Goal: Task Accomplishment & Management: Complete application form

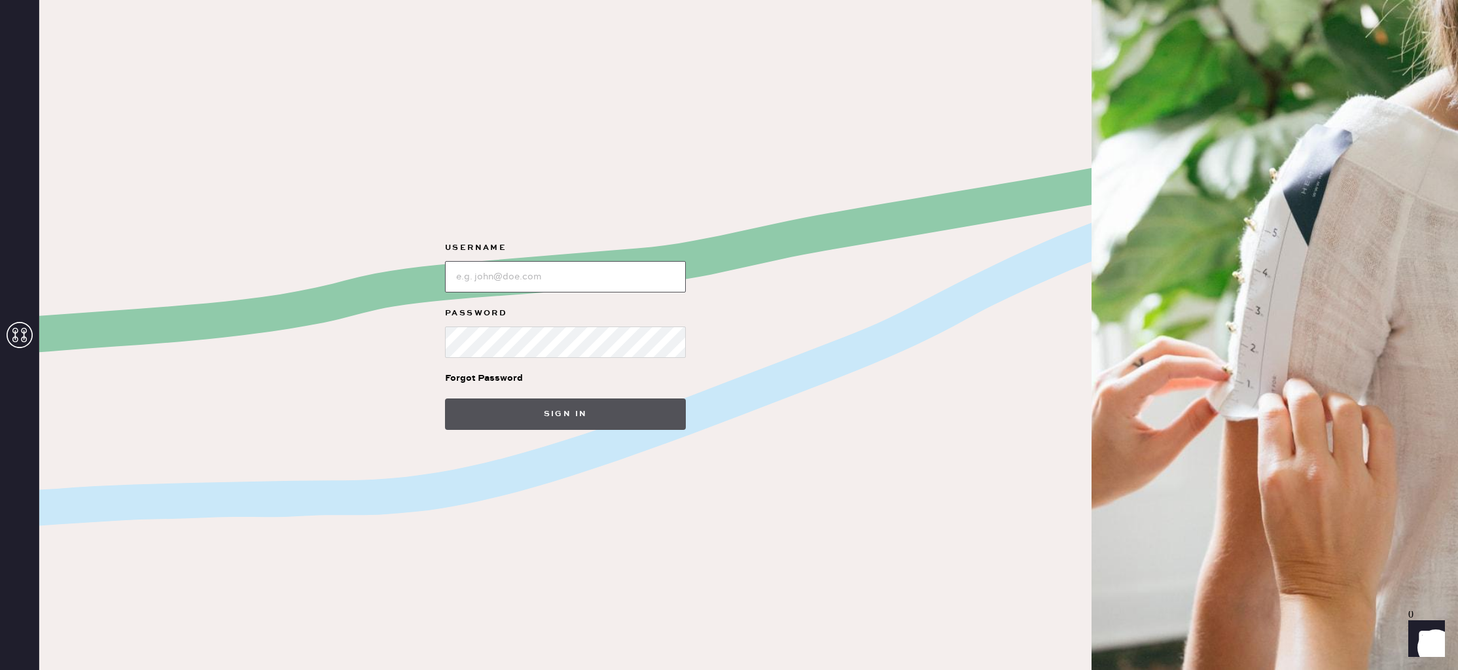
type input "reformationlajolla"
click at [611, 400] on button "Sign in" at bounding box center [565, 414] width 241 height 31
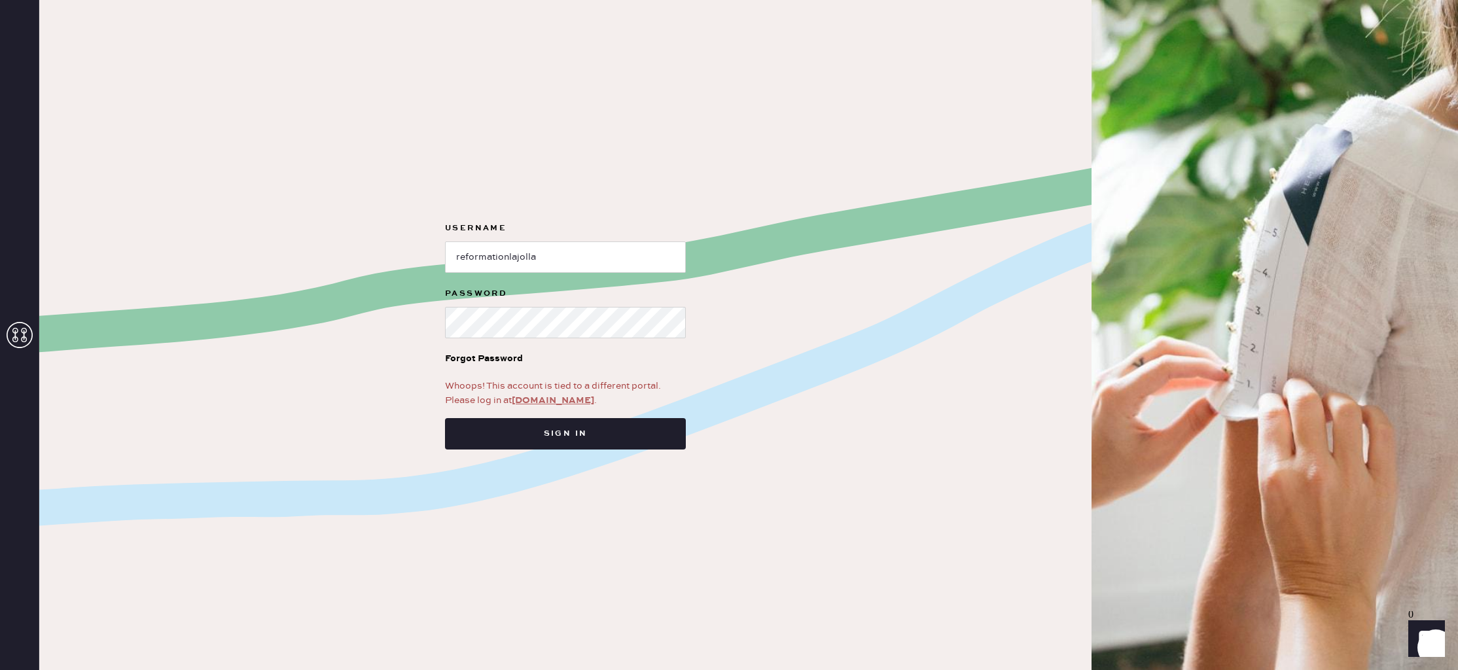
click at [554, 401] on link "app.hemster.co" at bounding box center [553, 401] width 82 height 12
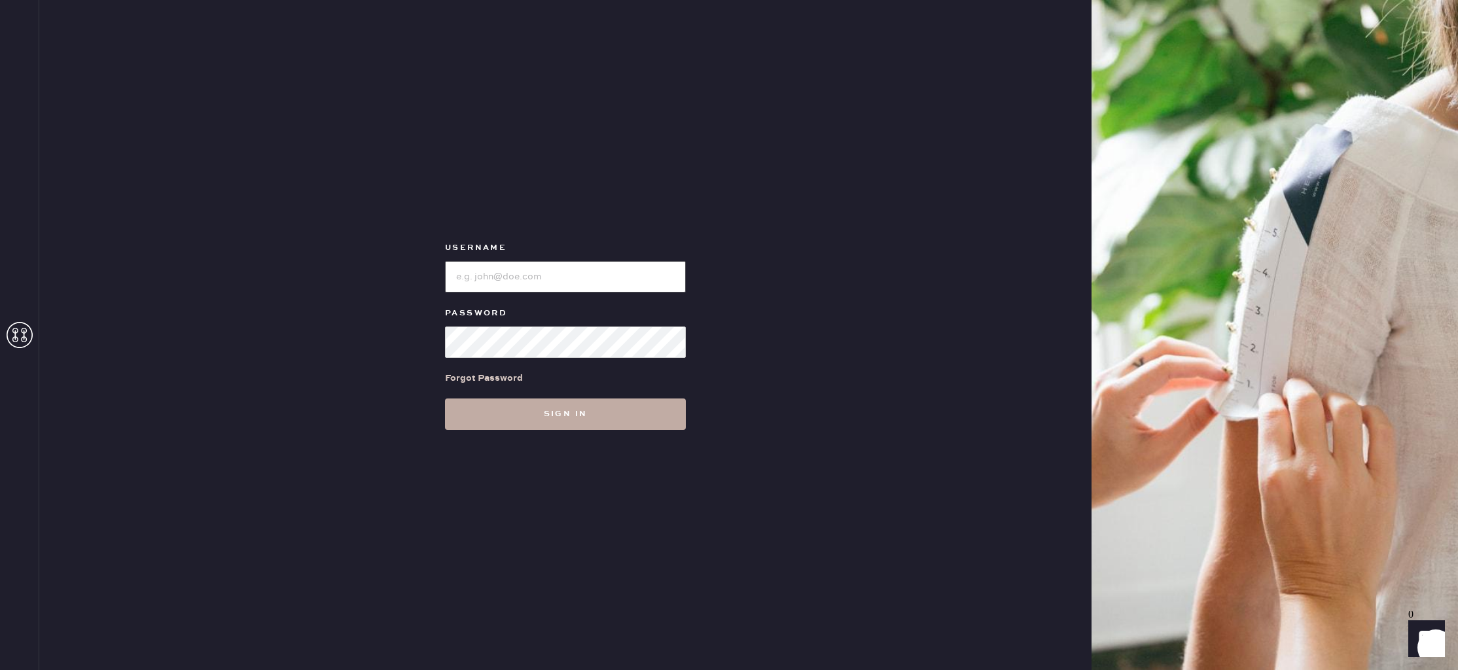
type input "reformationlajolla"
click at [512, 416] on button "Sign in" at bounding box center [565, 414] width 241 height 31
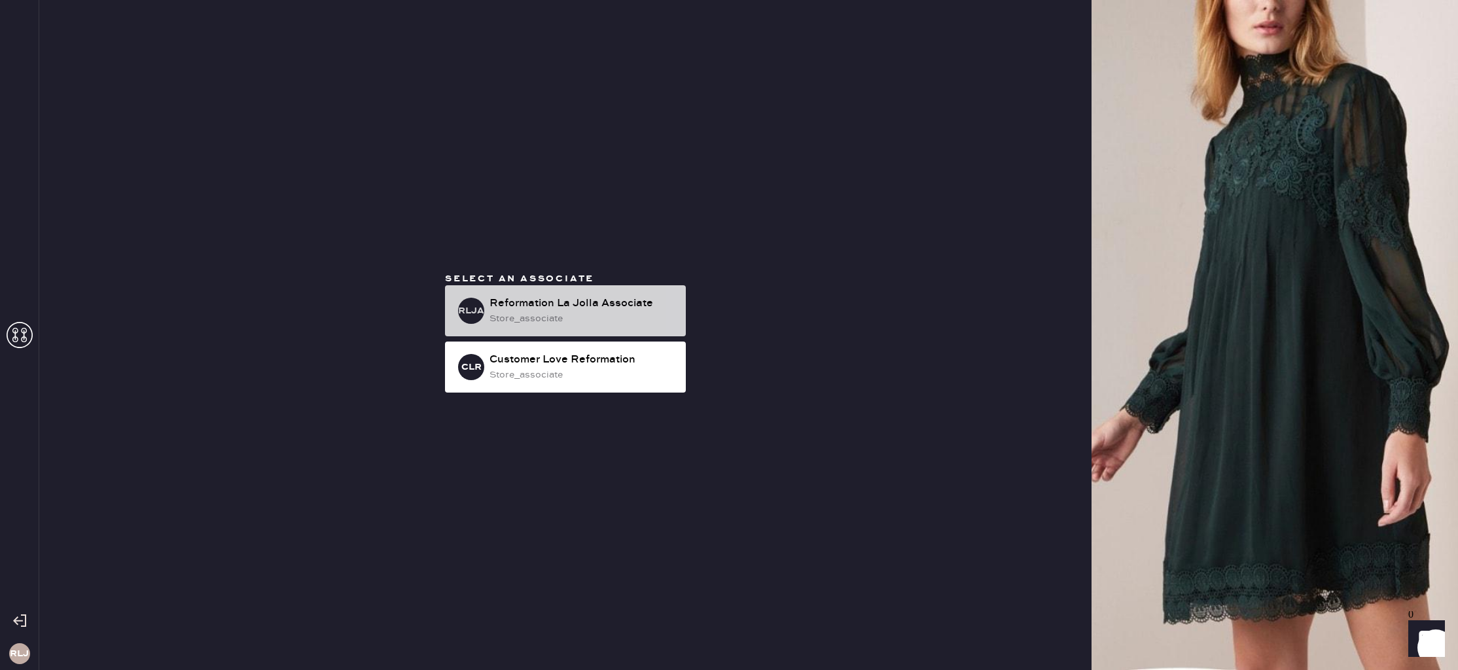
click at [619, 294] on div "RLJA Reformation La Jolla Associate store_associate" at bounding box center [565, 310] width 241 height 51
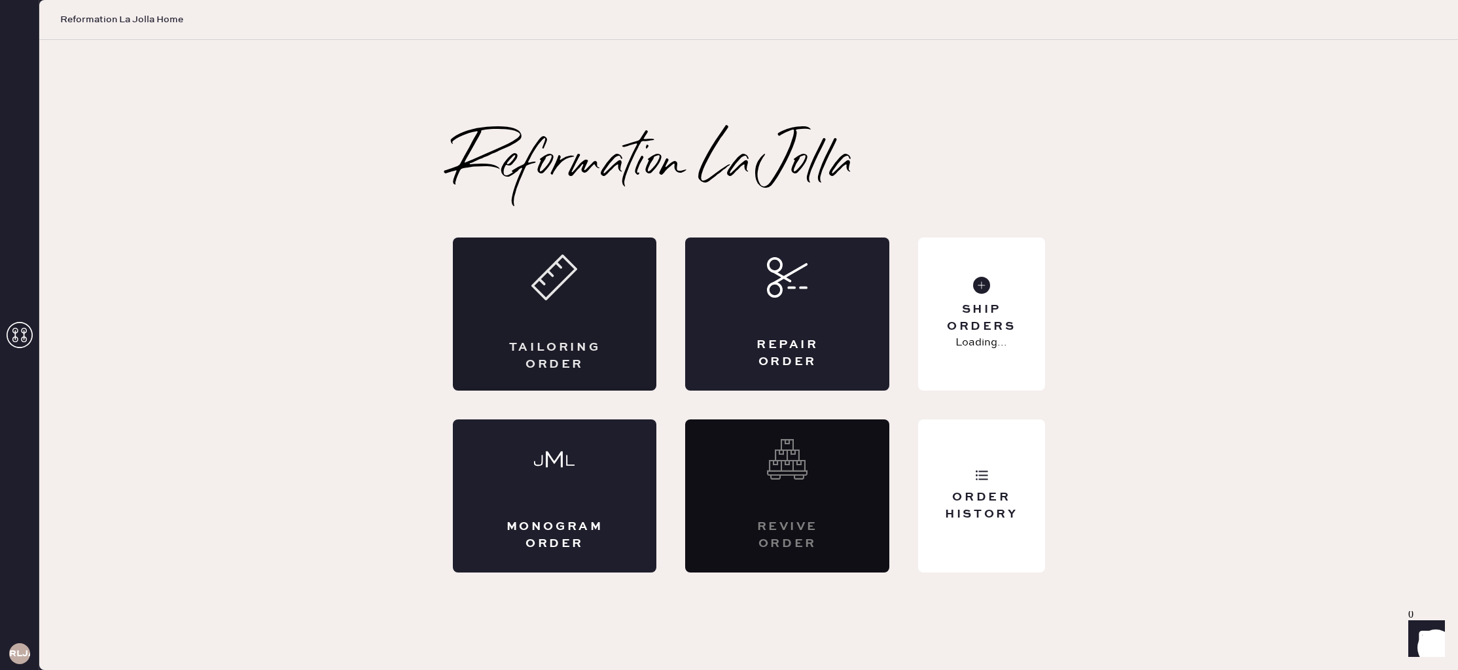
click at [602, 319] on div "Tailoring Order" at bounding box center [555, 314] width 204 height 153
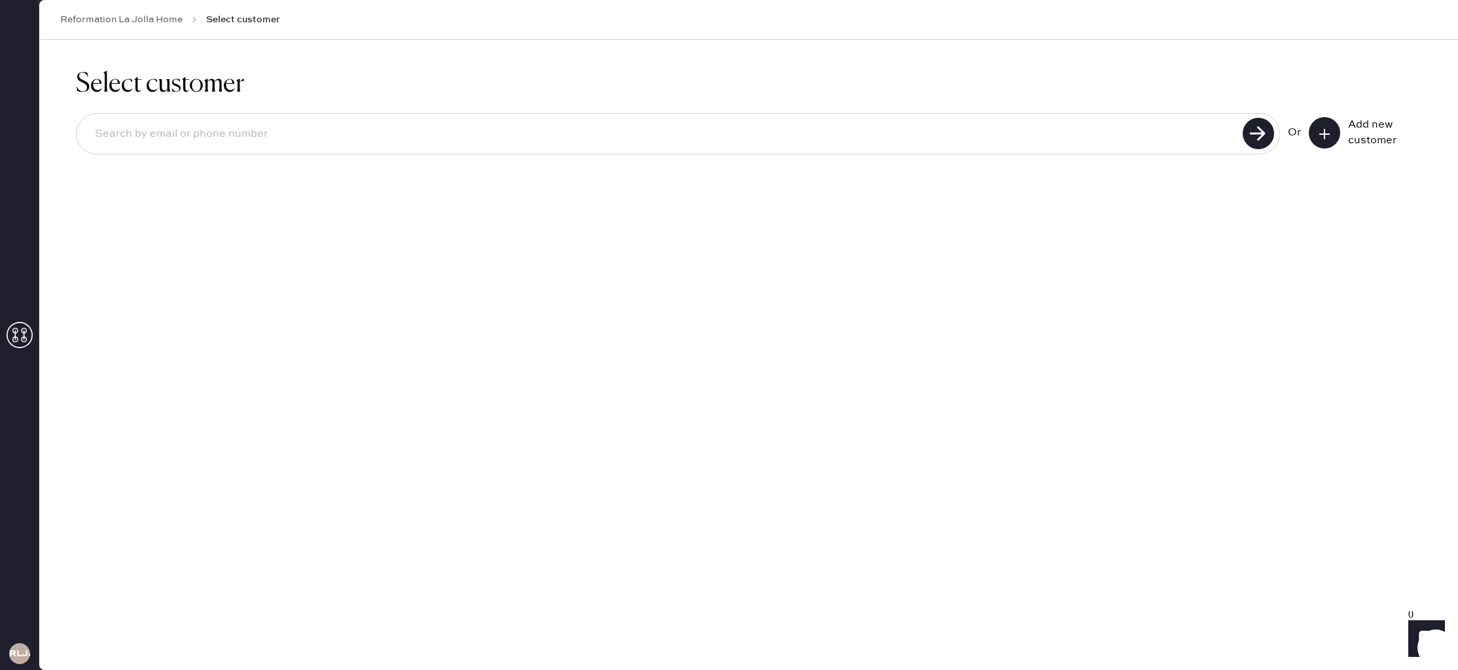
click at [580, 118] on div at bounding box center [678, 133] width 1204 height 41
click at [1334, 126] on button at bounding box center [1324, 132] width 31 height 31
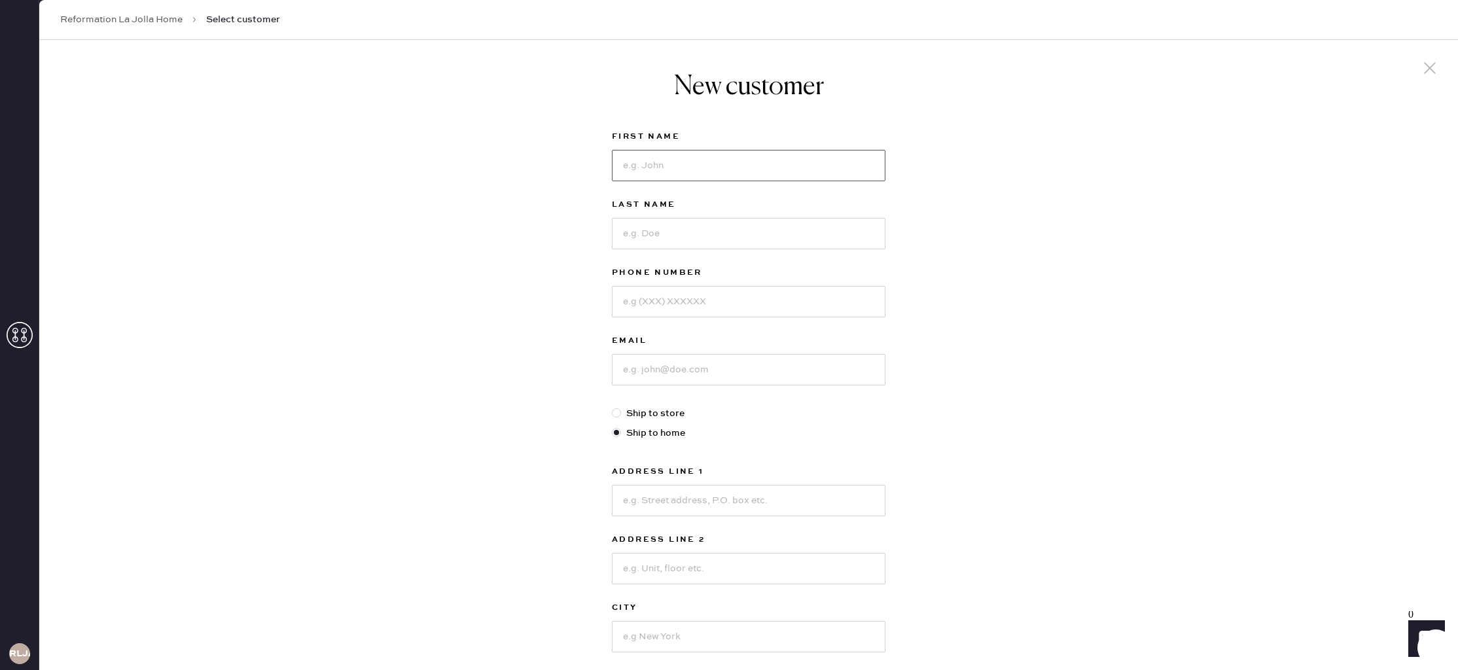
click at [673, 157] on input at bounding box center [749, 165] width 274 height 31
type input "Alena"
click at [674, 227] on input at bounding box center [749, 233] width 274 height 31
type input "[PERSON_NAME]"
click at [692, 303] on input at bounding box center [749, 301] width 274 height 31
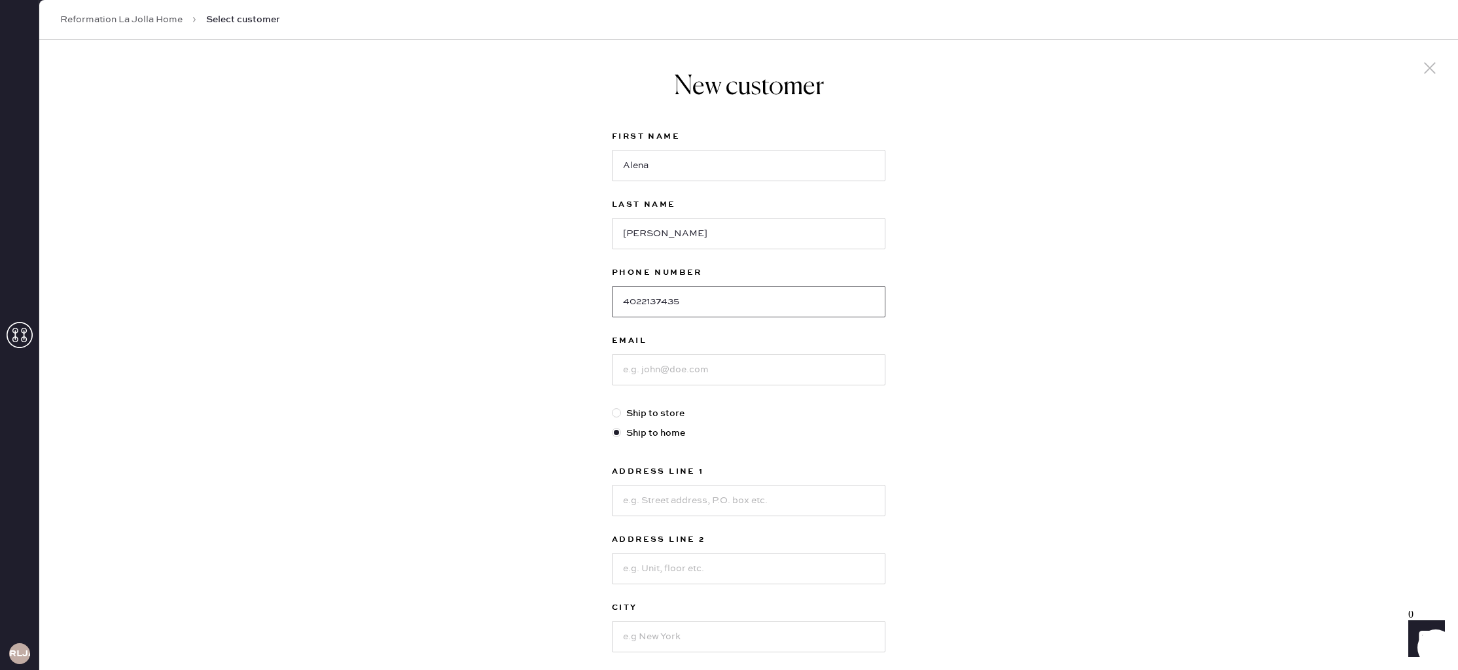
type input "4022137435"
click at [700, 375] on input at bounding box center [749, 369] width 274 height 31
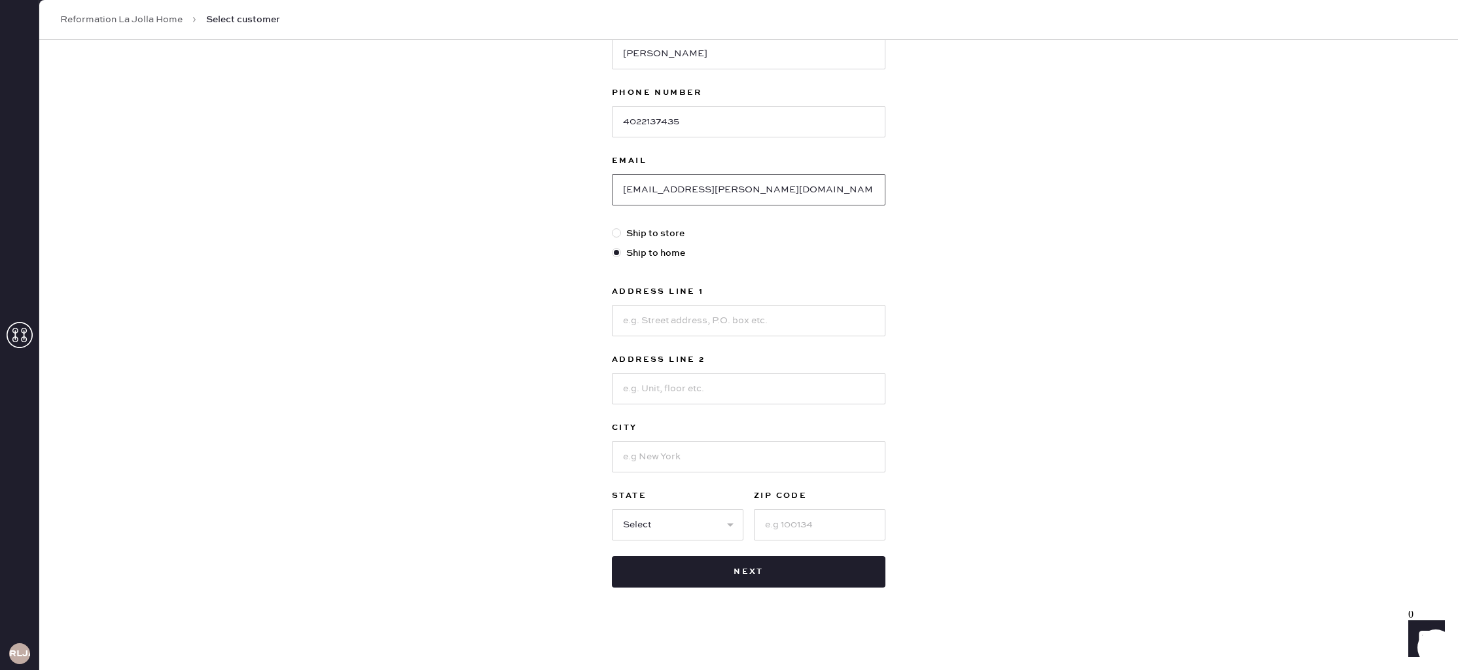
type input "[EMAIL_ADDRESS][PERSON_NAME][DOMAIN_NAME]"
click at [693, 301] on div "Address Line 1" at bounding box center [749, 293] width 274 height 18
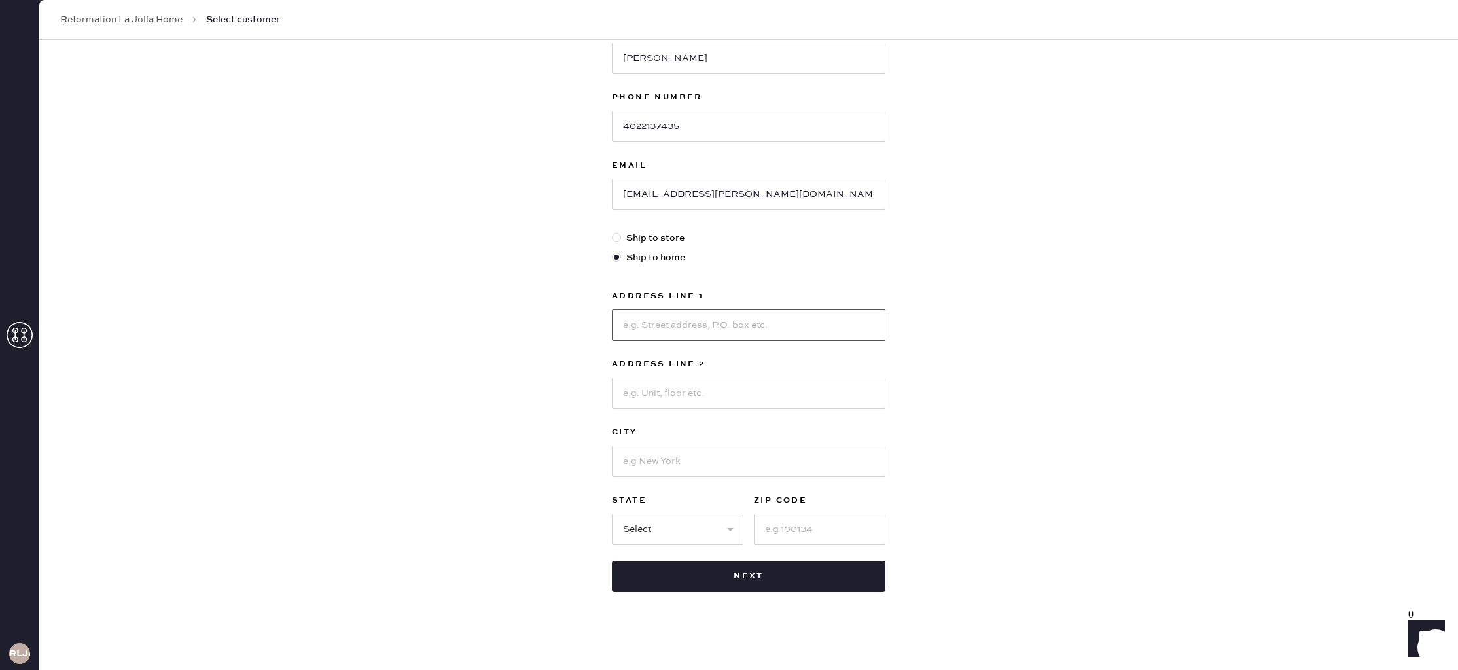
click at [723, 320] on input at bounding box center [749, 325] width 274 height 31
click at [722, 321] on input "[STREET_ADDRESS]" at bounding box center [749, 325] width 274 height 31
type input "[STREET_ADDRESS]"
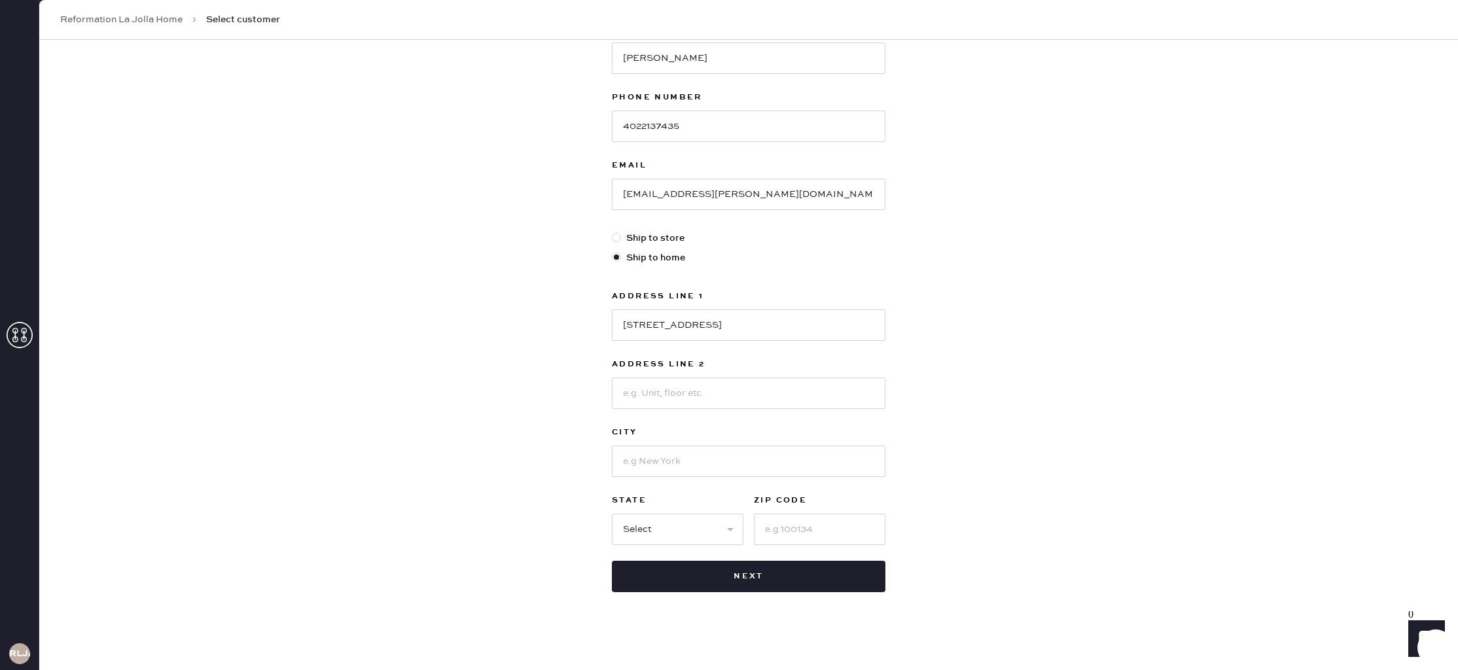
click at [717, 374] on div "Address Line 2" at bounding box center [749, 366] width 274 height 18
click at [719, 388] on input at bounding box center [749, 393] width 274 height 31
type input "Apt 615"
click at [711, 456] on input at bounding box center [749, 461] width 274 height 31
type input "[GEOGRAPHIC_DATA]"
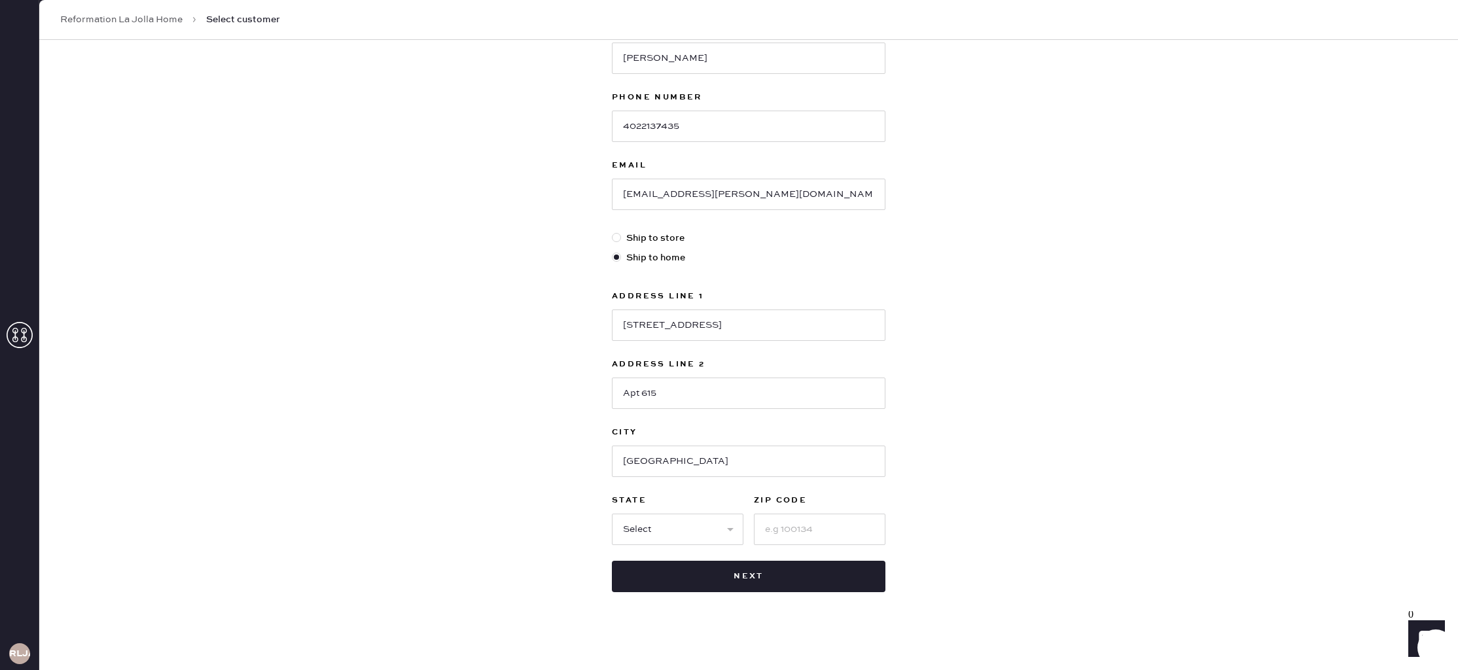
click at [1034, 385] on div "New customer First Name [PERSON_NAME] Last Name [PERSON_NAME] Phone Number [PHO…" at bounding box center [748, 271] width 1419 height 812
click at [861, 535] on input at bounding box center [820, 529] width 132 height 31
type input "92122"
click at [988, 475] on div "New customer First Name [PERSON_NAME] Last Name [PERSON_NAME] Phone Number [PHO…" at bounding box center [748, 271] width 1419 height 812
click at [766, 583] on button "Next" at bounding box center [749, 576] width 274 height 31
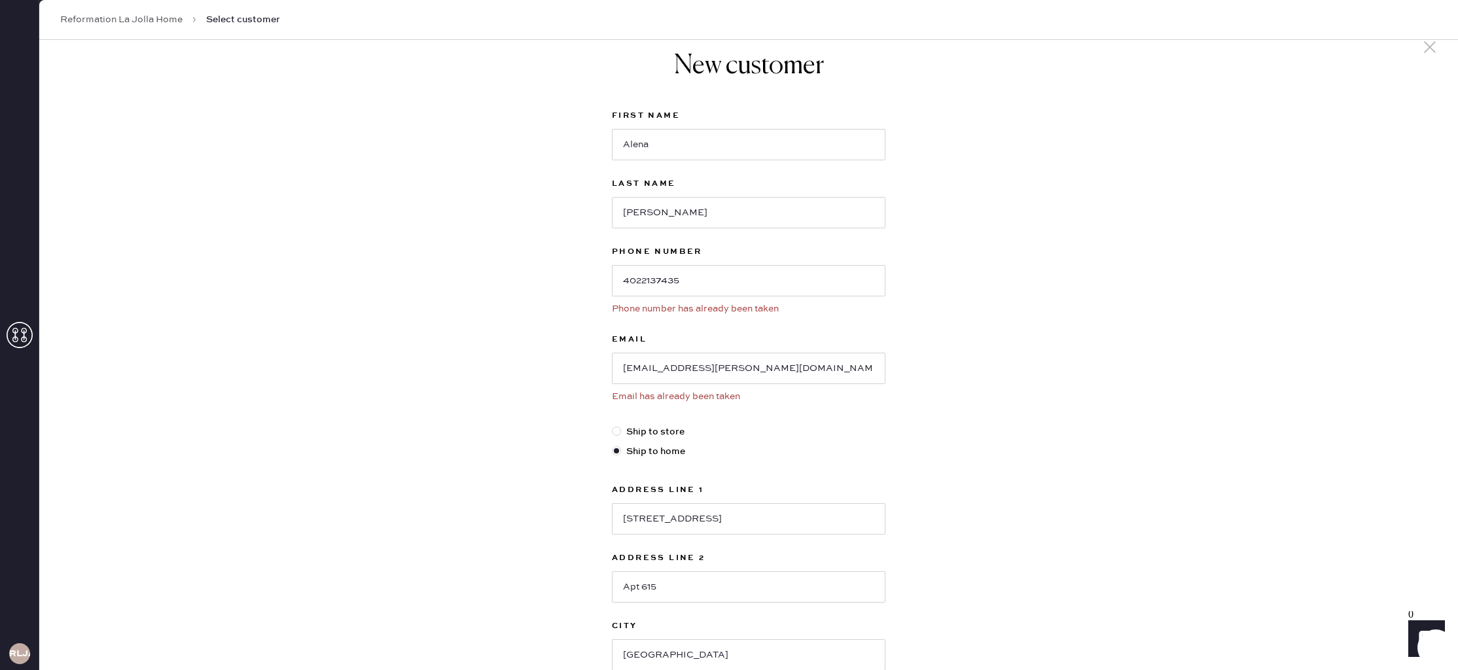
scroll to position [19, 0]
click at [18, 340] on icon at bounding box center [20, 335] width 26 height 26
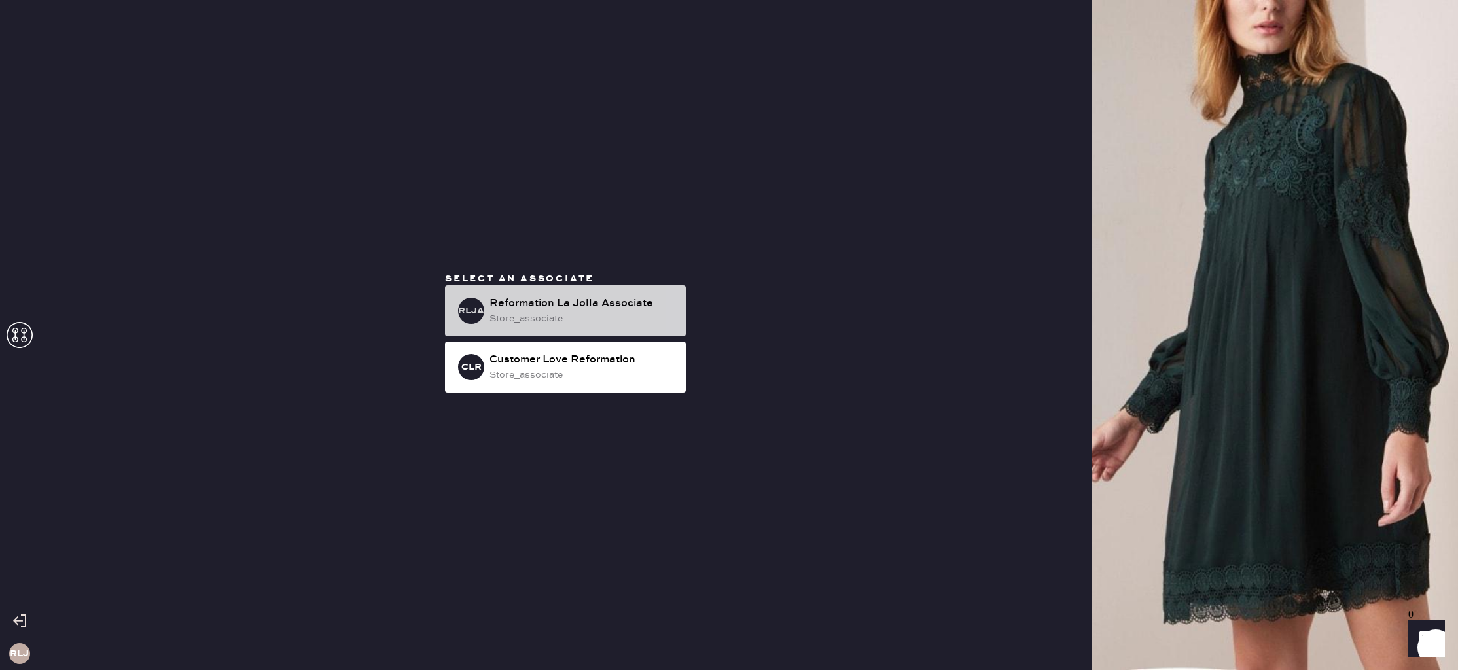
click at [609, 309] on div "Reformation La Jolla Associate" at bounding box center [583, 304] width 186 height 16
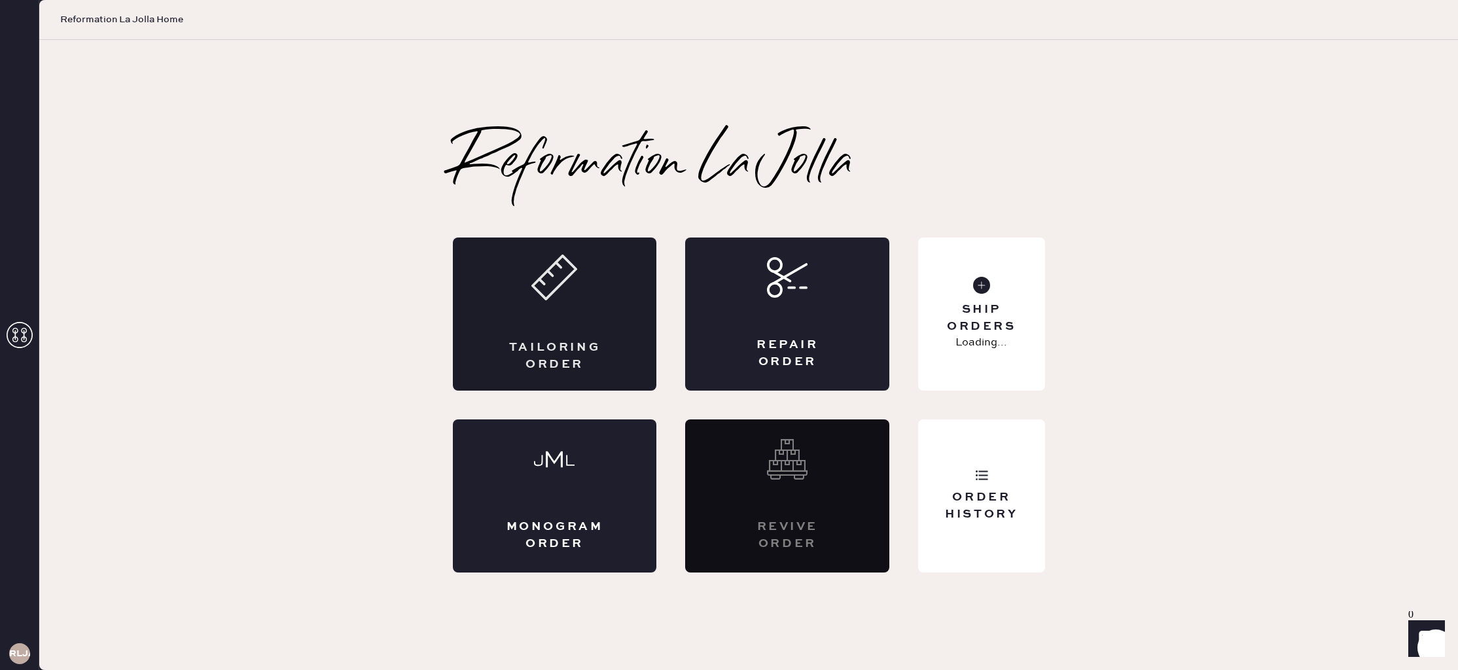
click at [555, 328] on div "Tailoring Order" at bounding box center [555, 314] width 204 height 153
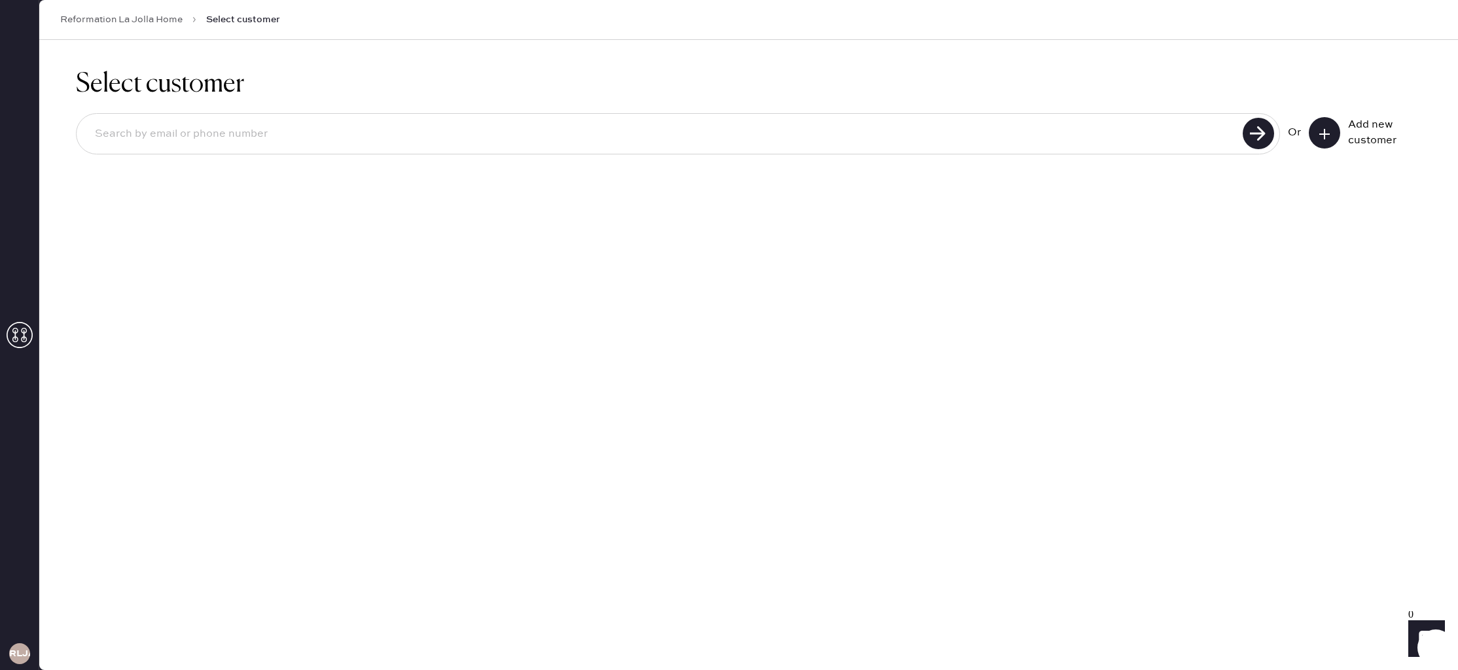
click at [905, 143] on input at bounding box center [661, 134] width 1155 height 30
type input "4022137435"
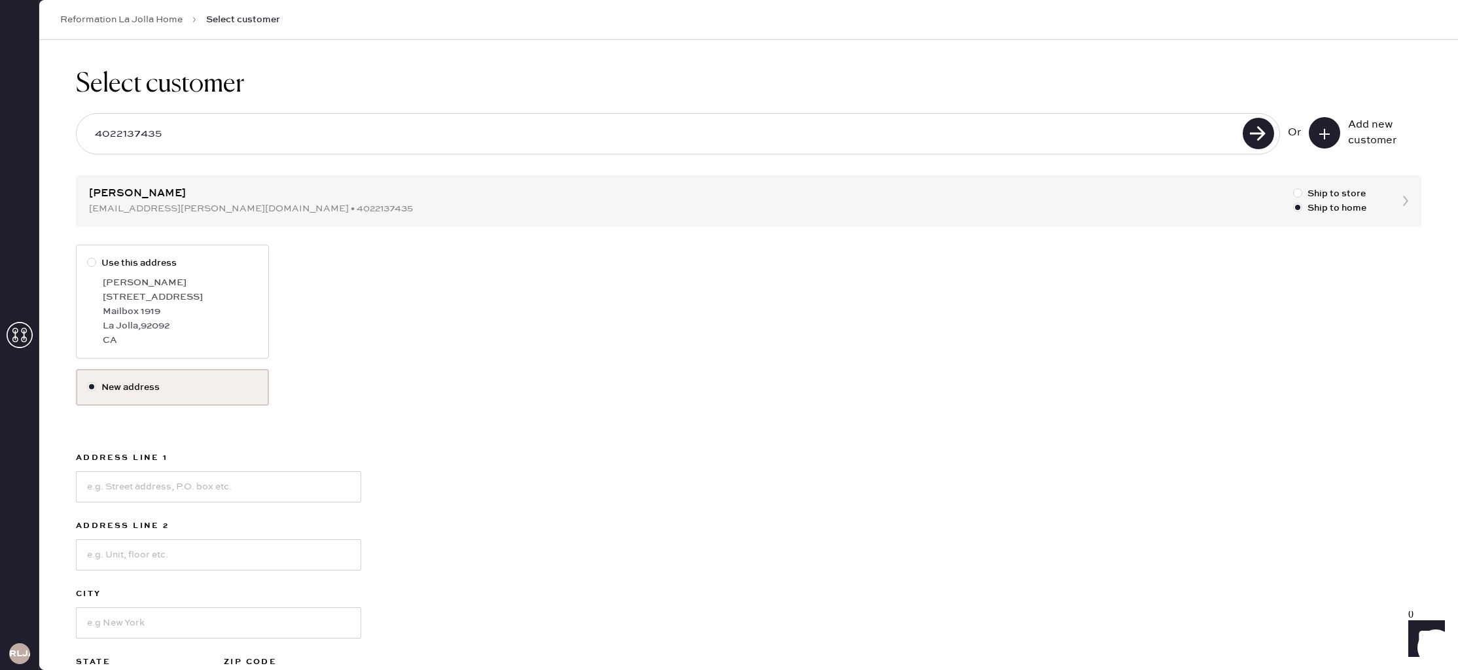
click at [246, 297] on div "[STREET_ADDRESS]" at bounding box center [180, 297] width 155 height 14
click at [88, 257] on input "Use this address" at bounding box center [87, 256] width 1 height 1
radio input "true"
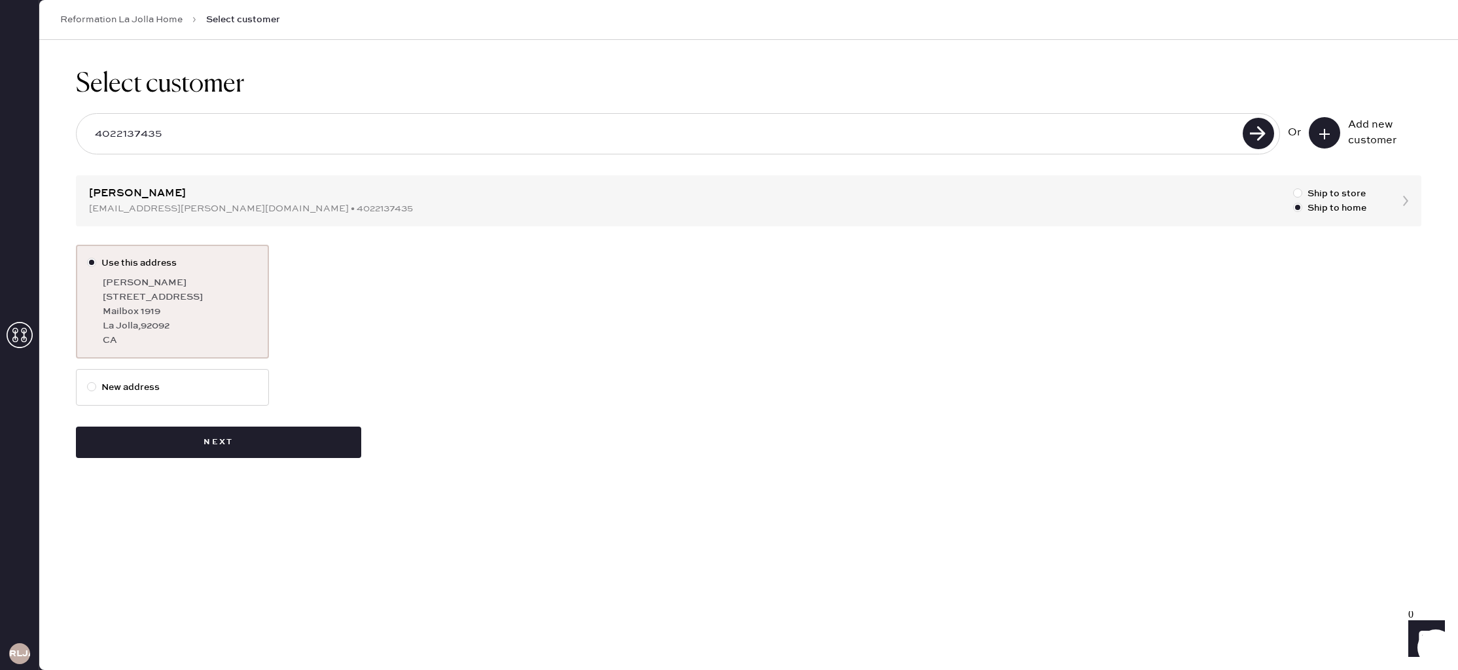
click at [194, 382] on label "New address" at bounding box center [172, 387] width 171 height 14
click at [88, 381] on input "New address" at bounding box center [87, 380] width 1 height 1
radio input "true"
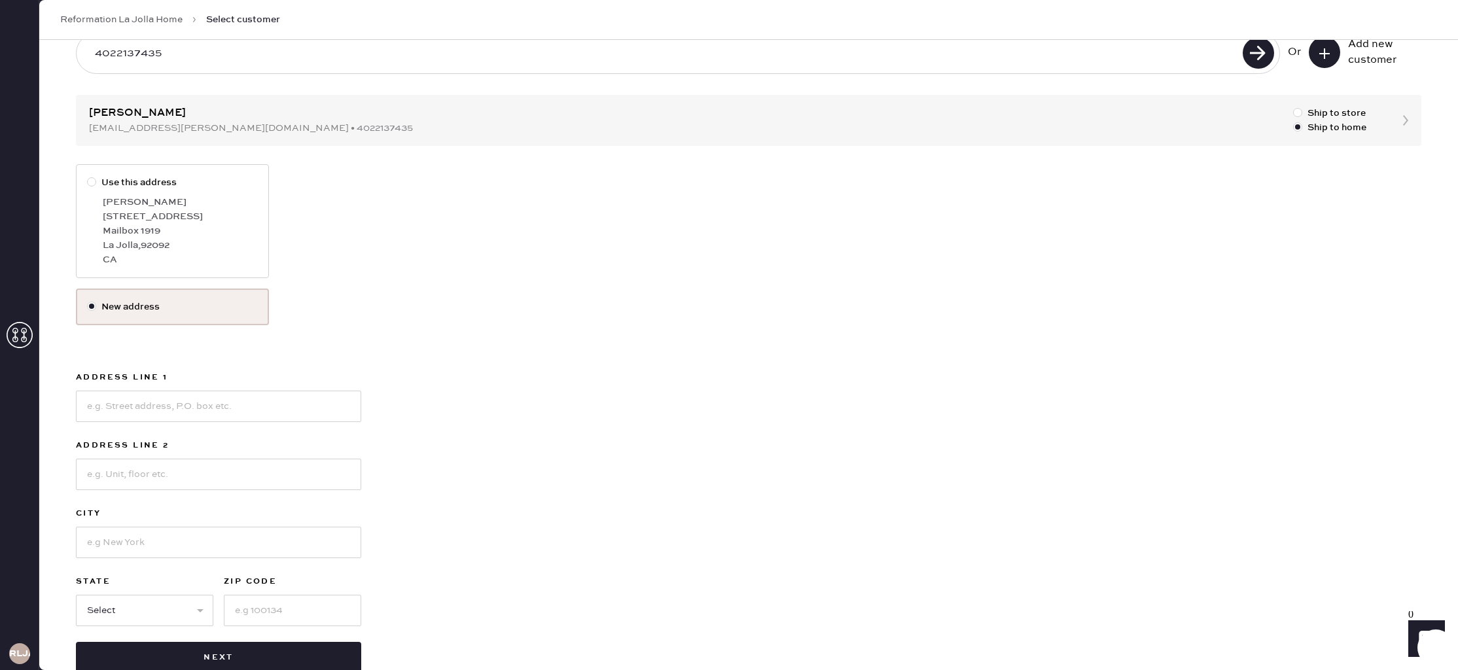
scroll to position [113, 0]
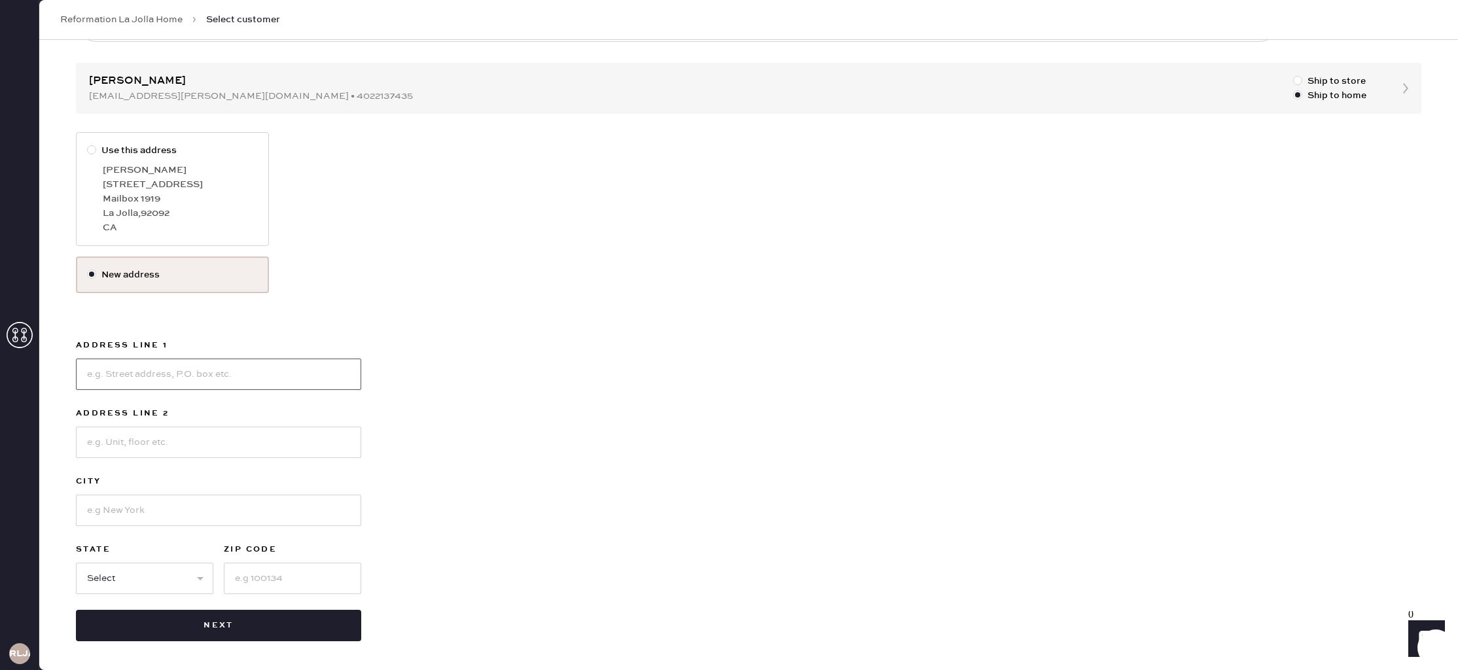
click at [223, 378] on input at bounding box center [218, 374] width 285 height 31
type input "[STREET_ADDRESS]"
click at [286, 432] on input at bounding box center [218, 442] width 285 height 31
type input "U"
type input "Apt 615"
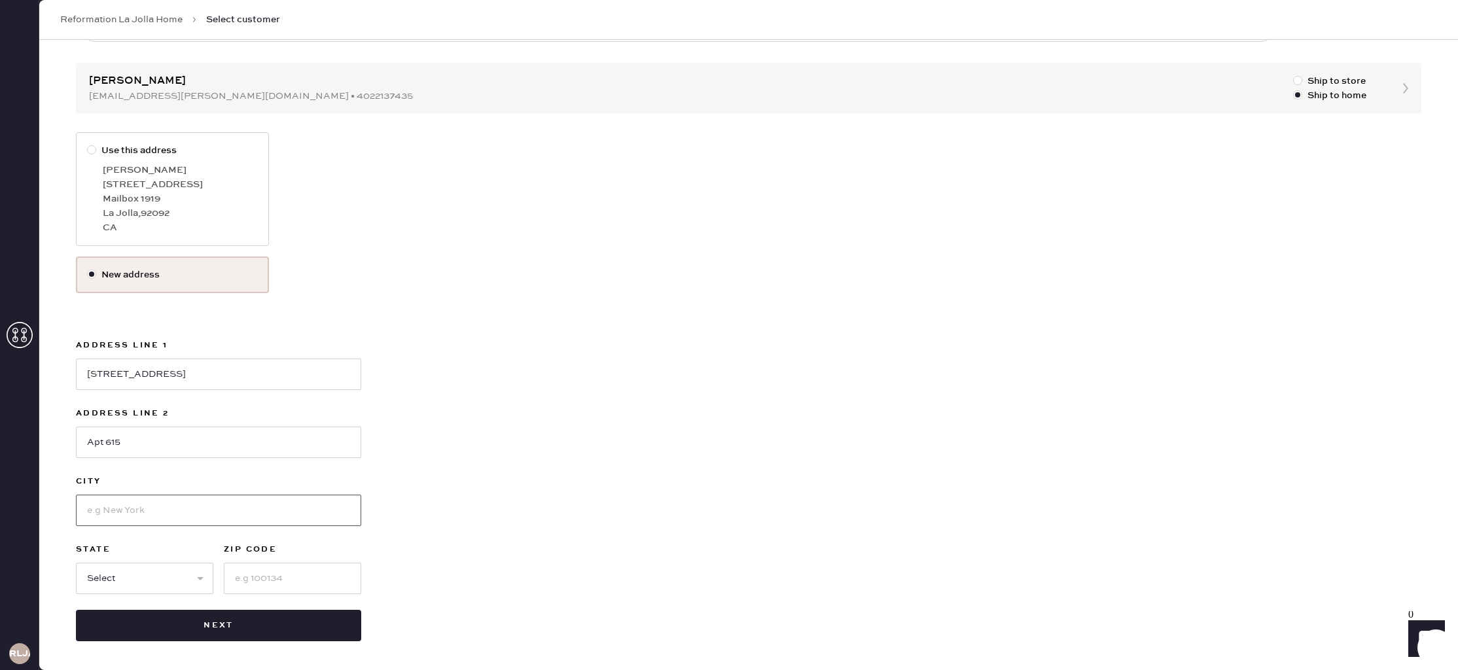
click at [294, 499] on input at bounding box center [218, 510] width 285 height 31
type input "[GEOGRAPHIC_DATA]"
click at [107, 567] on select "Select AK AL AR AZ CA CO CT [GEOGRAPHIC_DATA] DE FL [GEOGRAPHIC_DATA] HI [GEOGR…" at bounding box center [144, 578] width 137 height 31
select select "CA"
click at [76, 563] on select "Select AK AL AR AZ CA CO CT [GEOGRAPHIC_DATA] DE FL [GEOGRAPHIC_DATA] HI [GEOGR…" at bounding box center [144, 578] width 137 height 31
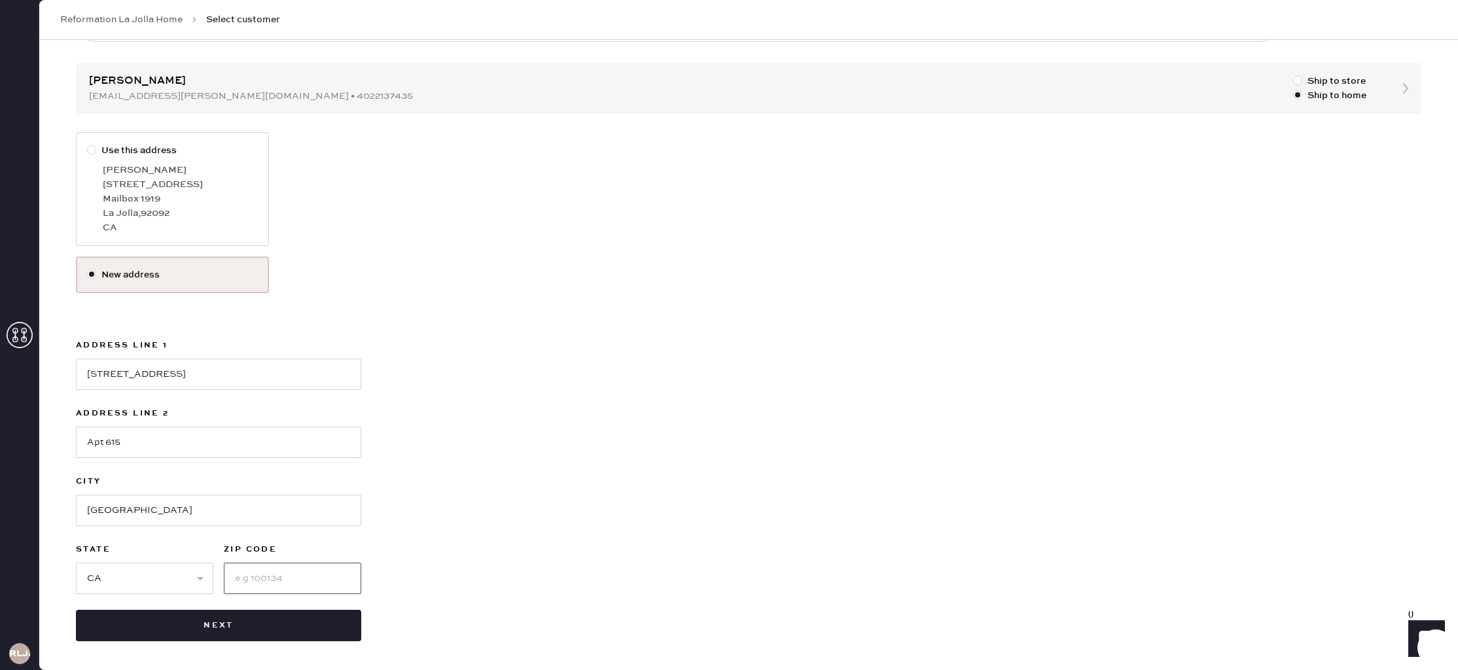
click at [289, 577] on input at bounding box center [292, 578] width 137 height 31
type input "92122"
click at [497, 530] on div "Use this address [PERSON_NAME] [STREET_ADDRESS] New address Address Line [GEOGR…" at bounding box center [749, 386] width 1346 height 509
click at [298, 624] on button "Next" at bounding box center [218, 625] width 285 height 31
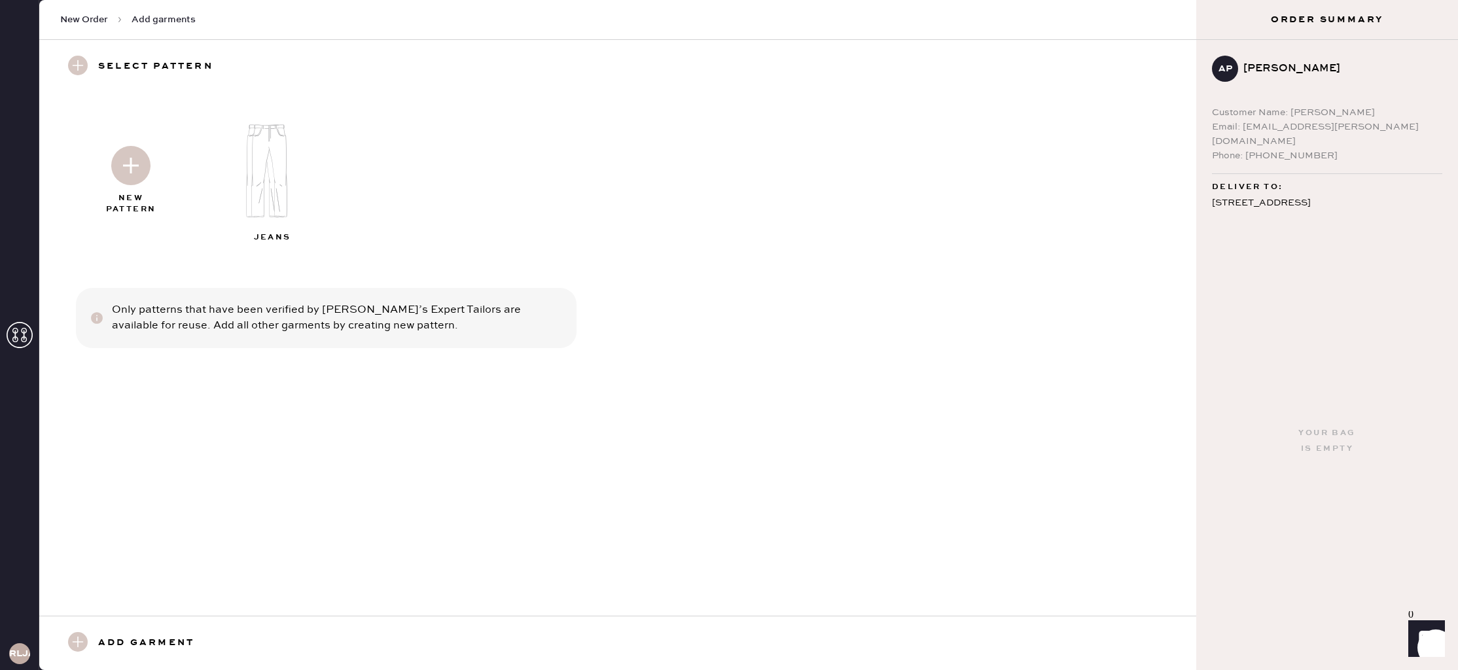
click at [132, 189] on div at bounding box center [130, 162] width 141 height 65
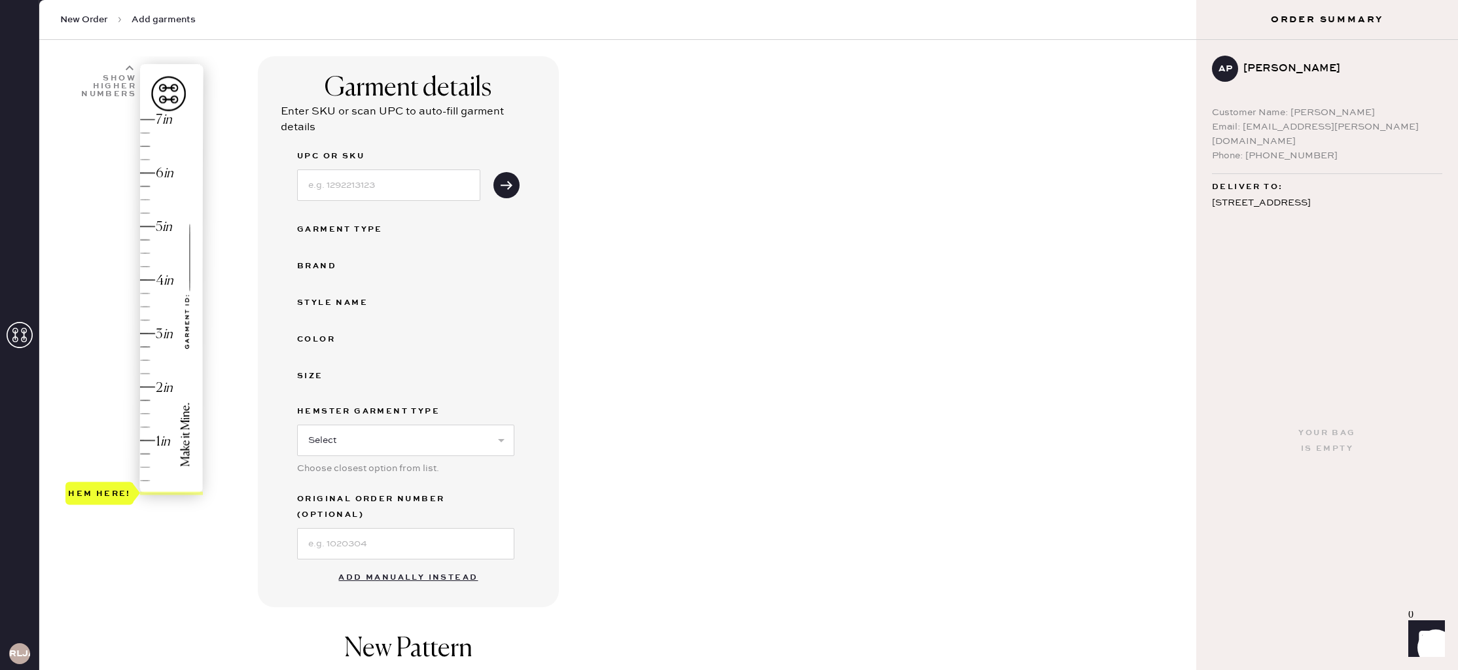
scroll to position [72, 0]
click at [371, 567] on button "Add manually instead" at bounding box center [408, 580] width 155 height 26
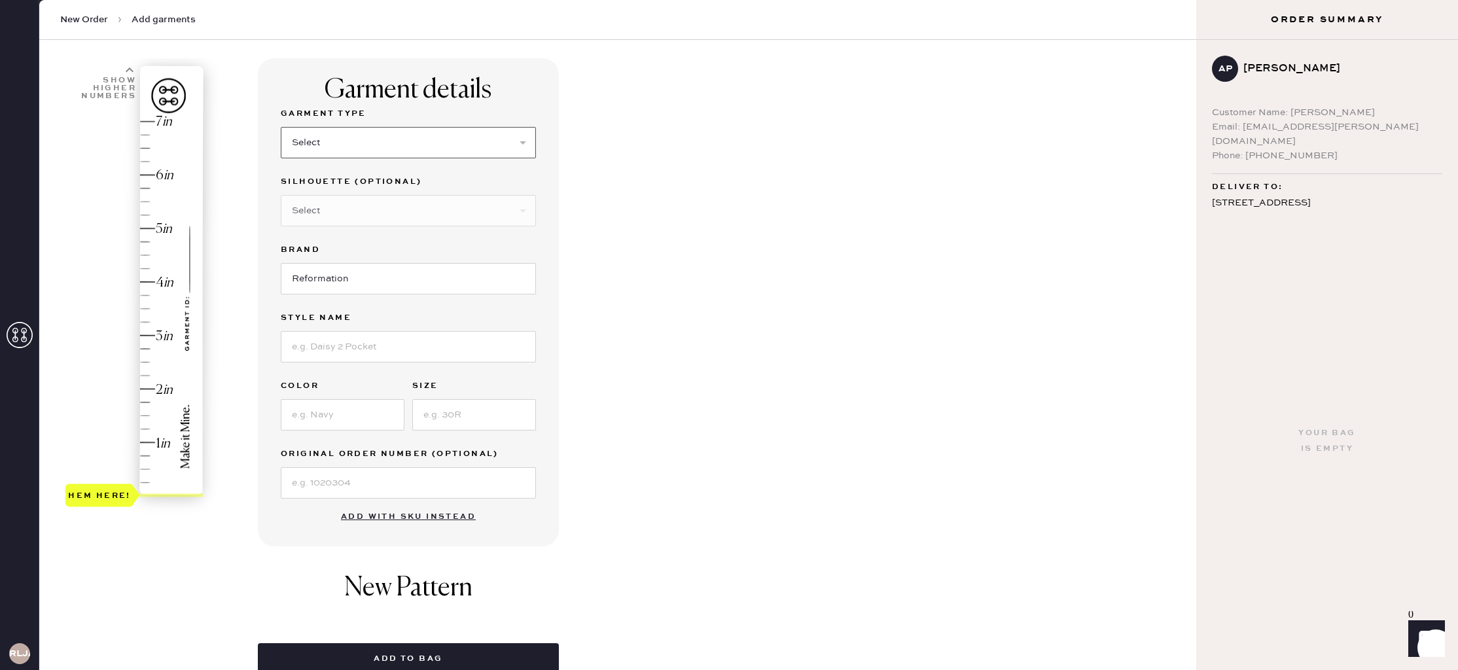
click at [394, 147] on select "Select Basic Skirt Jeans Leggings Pants Shorts Basic Sleeved Dress Basic Sleeve…" at bounding box center [408, 142] width 255 height 31
select select "6"
click at [281, 127] on select "Select Basic Skirt Jeans Leggings Pants Shorts Basic Sleeved Dress Basic Sleeve…" at bounding box center [408, 142] width 255 height 31
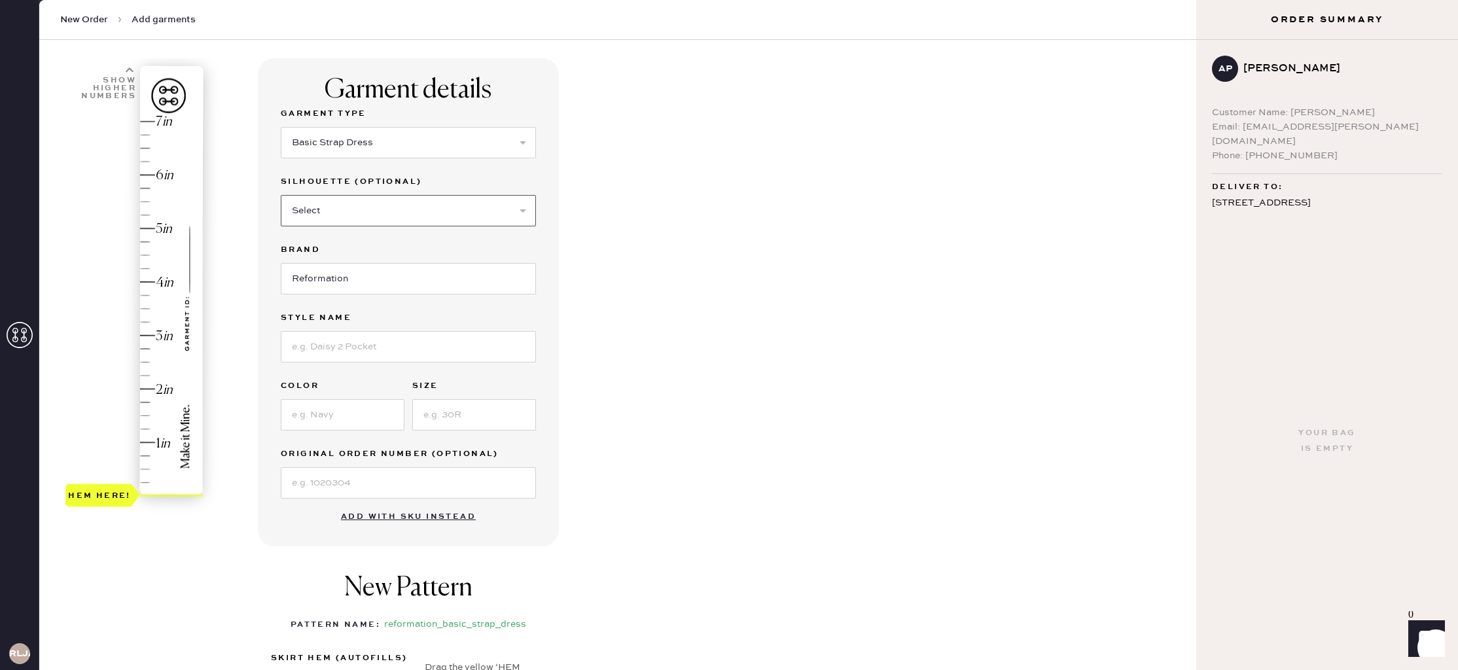
click at [387, 200] on select "Select Maxi Dress Midi Dress Mini Dress Other" at bounding box center [408, 210] width 255 height 31
select select "39"
click at [281, 195] on select "Select Maxi Dress Midi Dress Mini Dress Other" at bounding box center [408, 210] width 255 height 31
click at [393, 344] on input at bounding box center [408, 346] width 255 height 31
type input "[PERSON_NAME] Silk Dress"
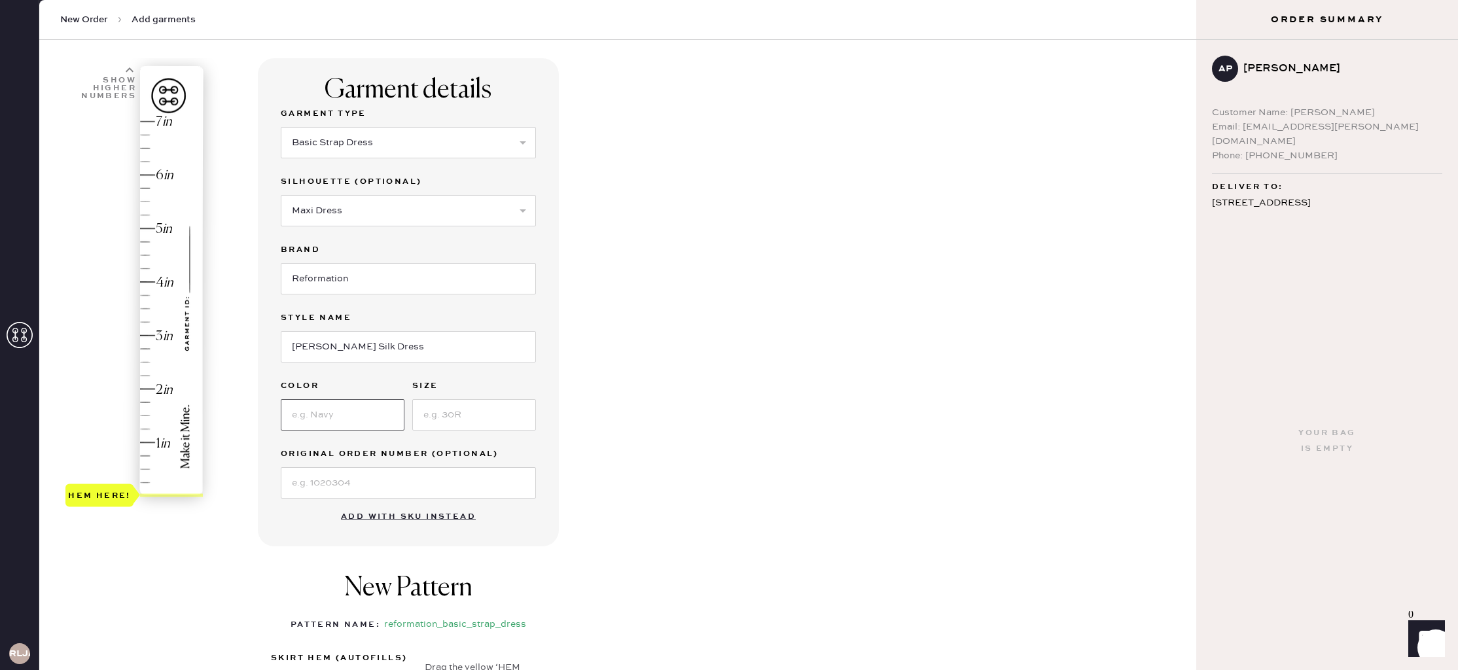
click at [367, 420] on input at bounding box center [343, 414] width 124 height 31
type input "Tumeric"
click at [502, 419] on input at bounding box center [474, 414] width 124 height 31
type input "2"
click at [679, 463] on div "Garment details Garment Type Select Basic Skirt Jeans Leggings Pants Shorts Bas…" at bounding box center [722, 448] width 928 height 780
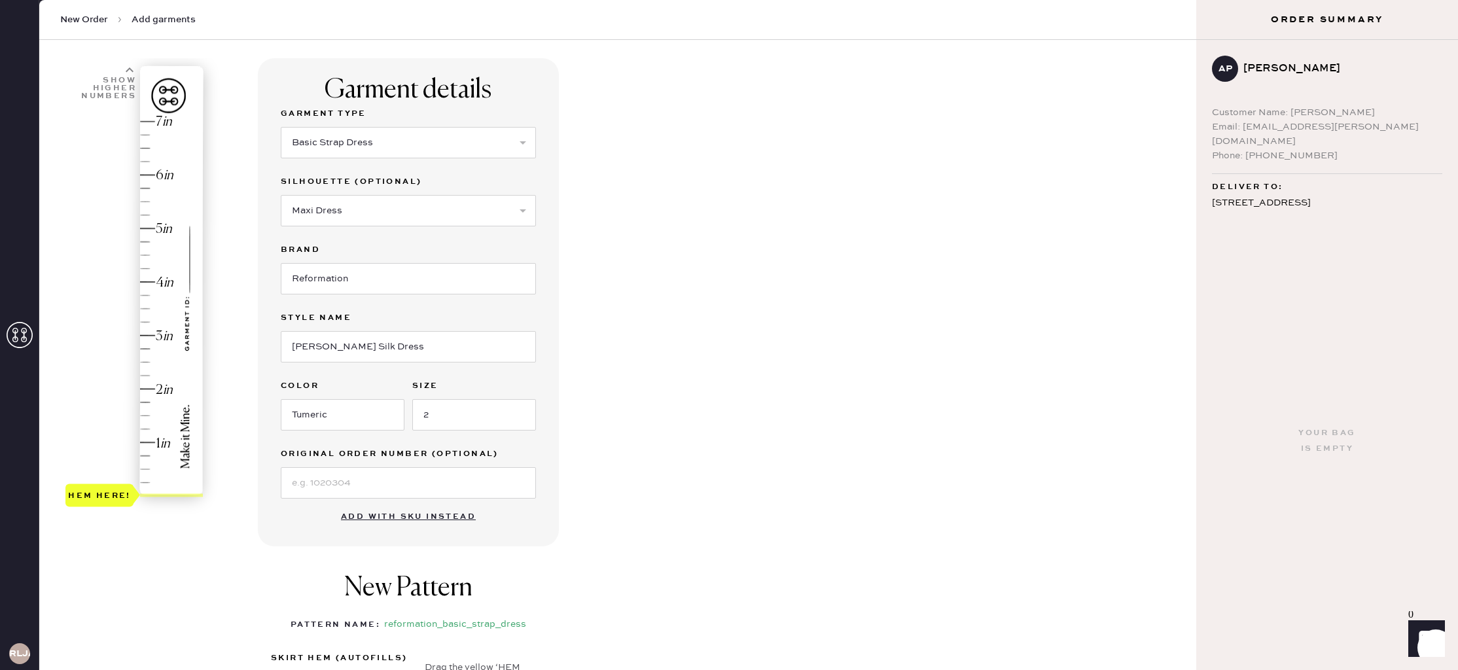
type input "2"
click at [147, 392] on div "Hem here!" at bounding box center [134, 309] width 139 height 386
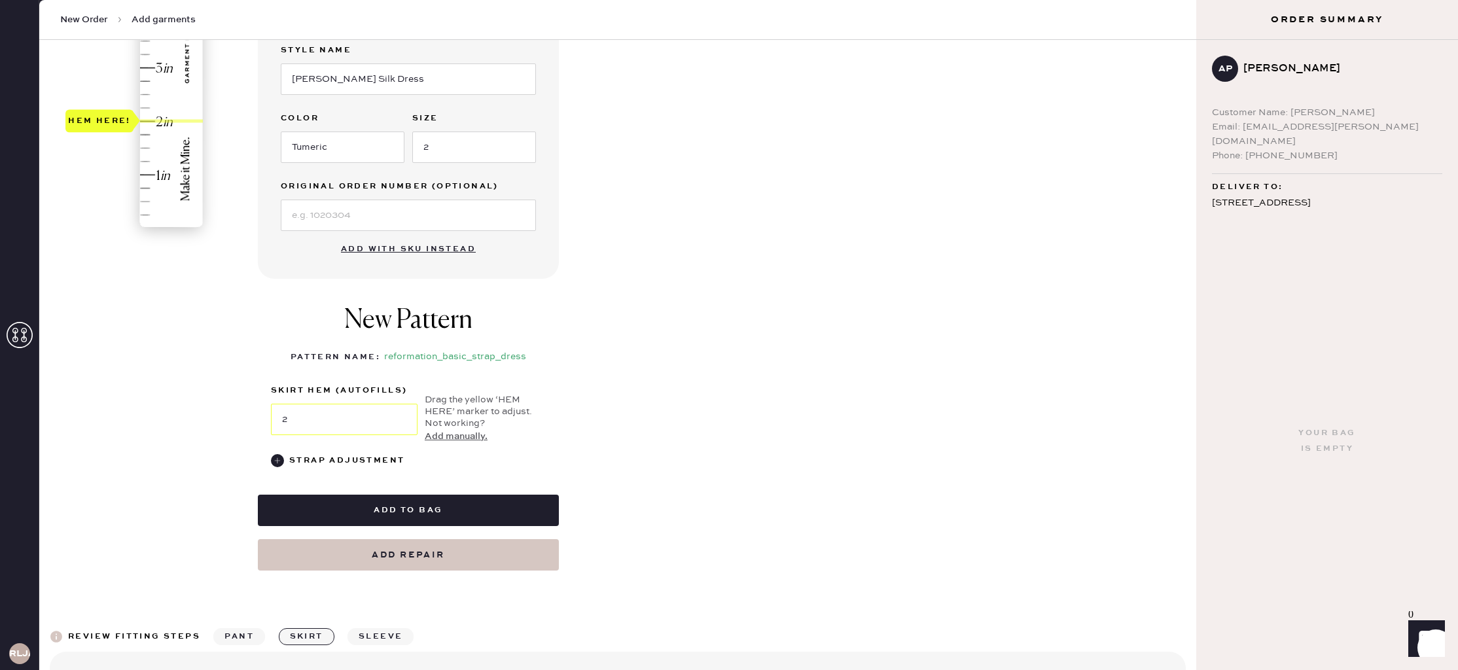
scroll to position [359, 0]
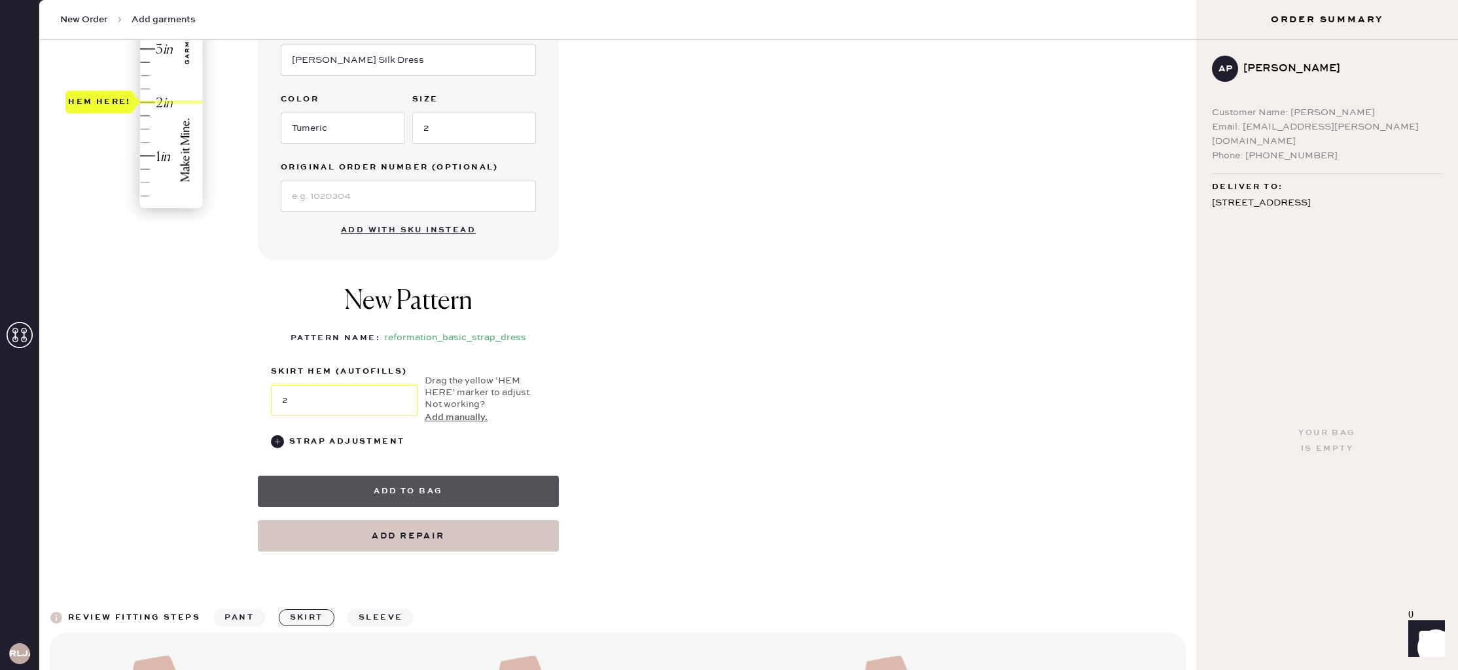
click at [478, 488] on button "Add to bag" at bounding box center [408, 491] width 301 height 31
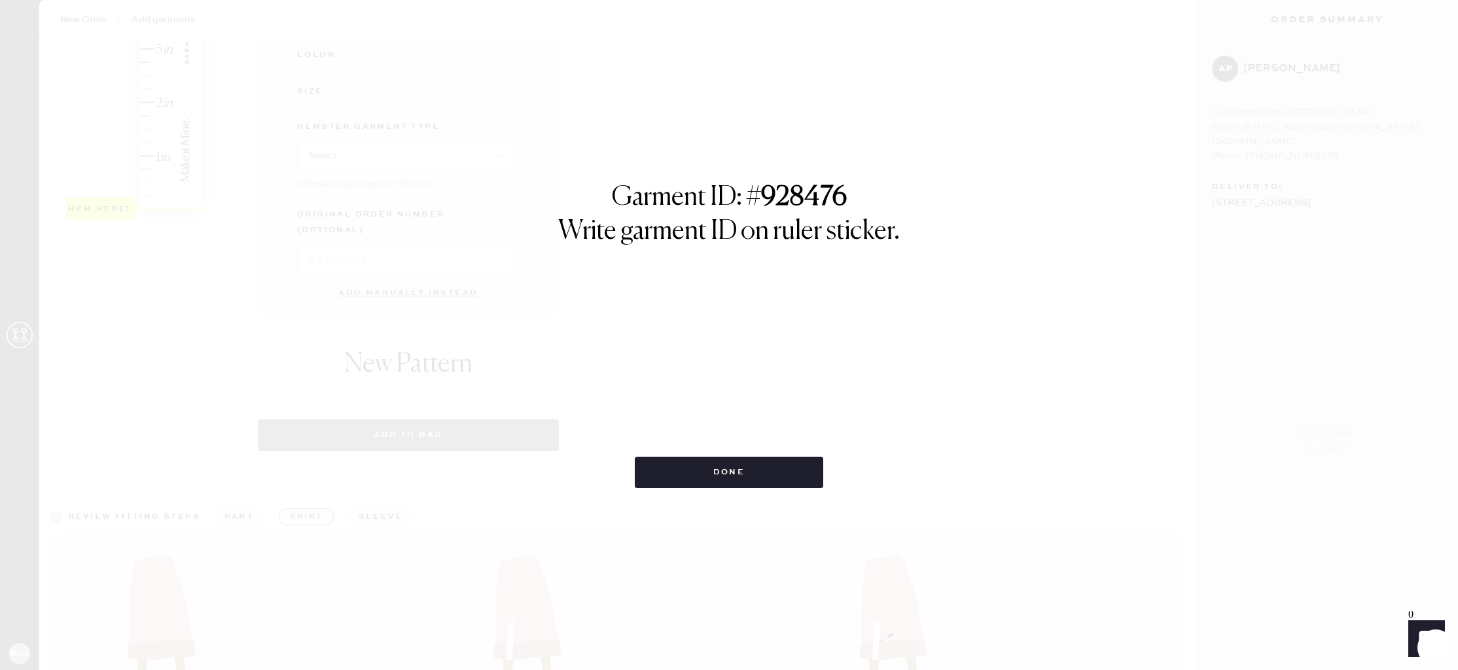
select select "6"
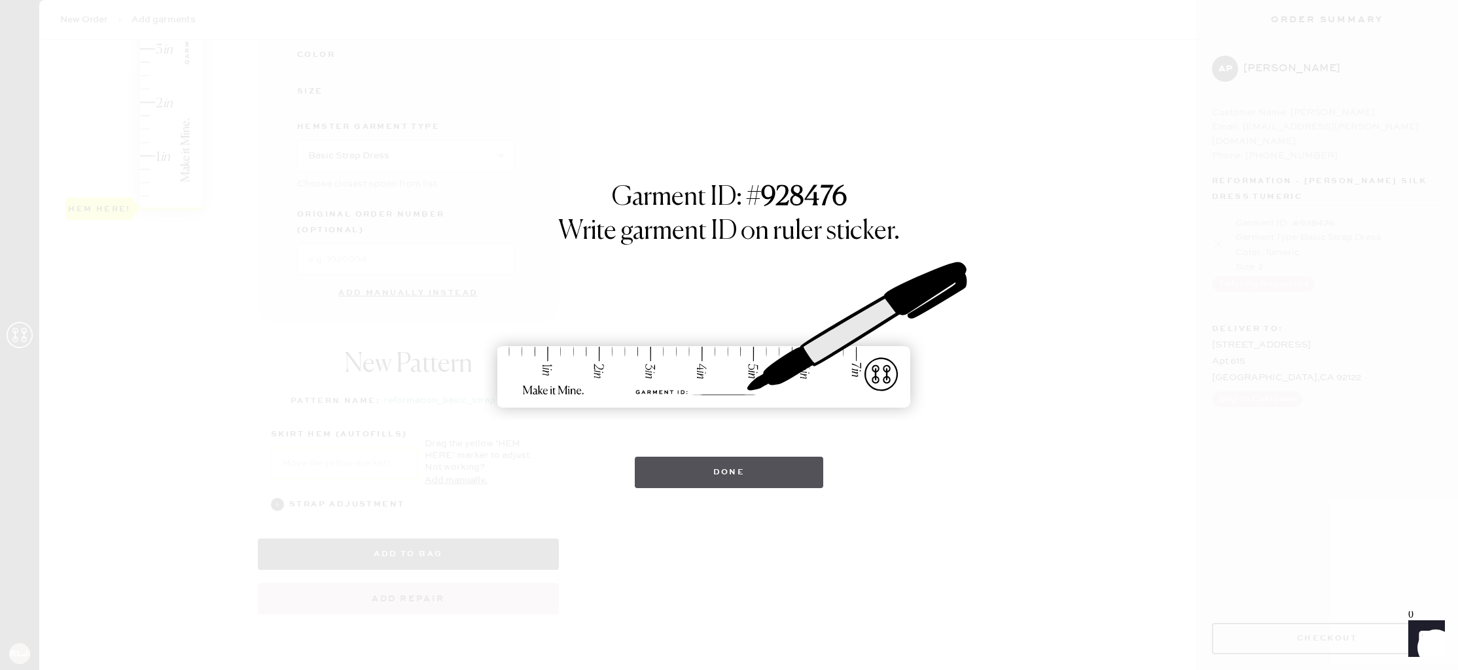
click at [740, 474] on button "Done" at bounding box center [729, 472] width 189 height 31
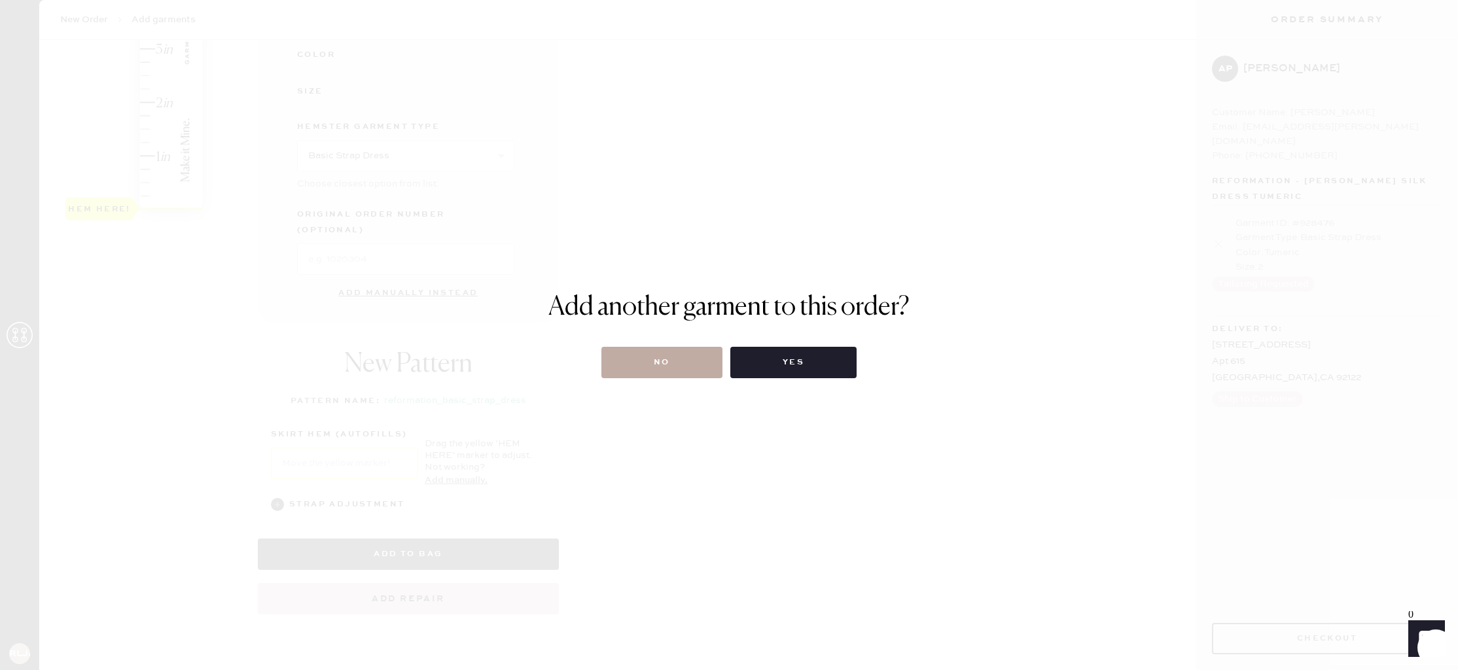
click at [686, 377] on button "No" at bounding box center [662, 362] width 121 height 31
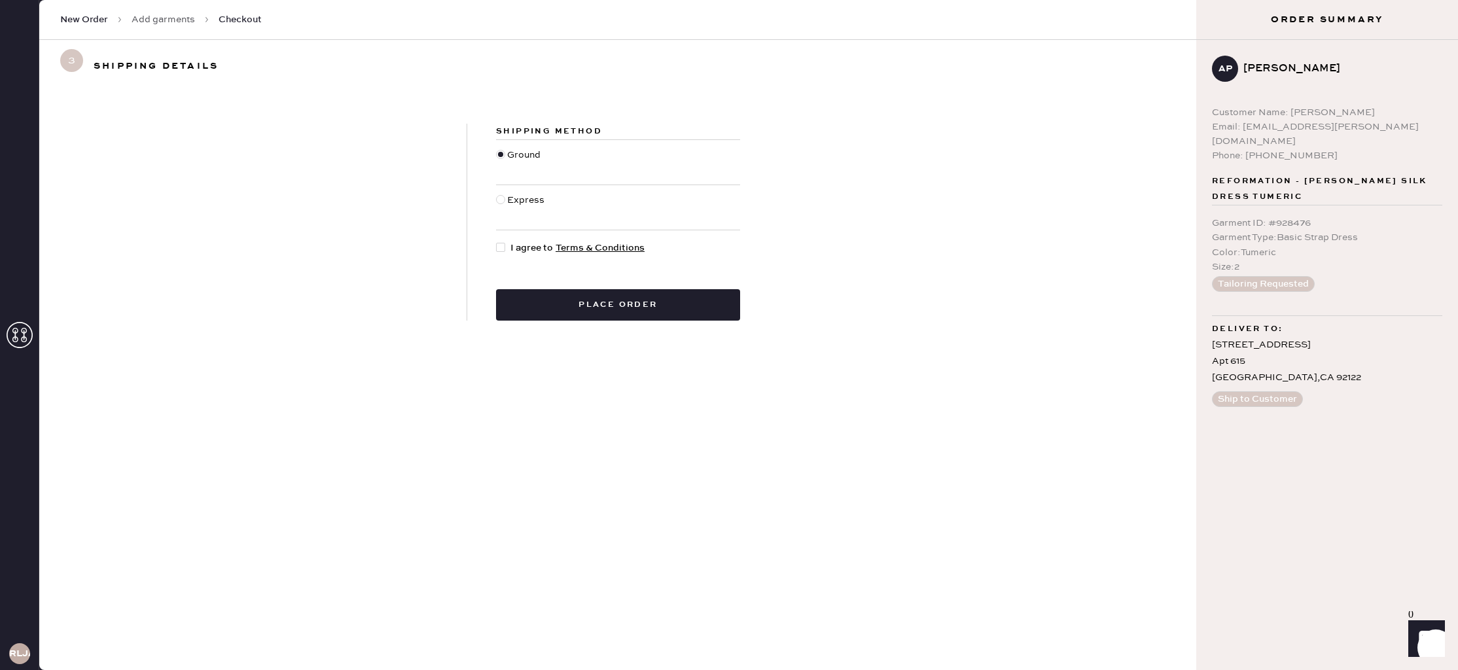
drag, startPoint x: 503, startPoint y: 249, endPoint x: 508, endPoint y: 256, distance: 8.4
click at [503, 249] on div at bounding box center [500, 247] width 9 height 9
click at [497, 242] on input "I agree to Terms & Conditions" at bounding box center [496, 241] width 1 height 1
checkbox input "true"
click at [606, 304] on button "Place order" at bounding box center [618, 304] width 244 height 31
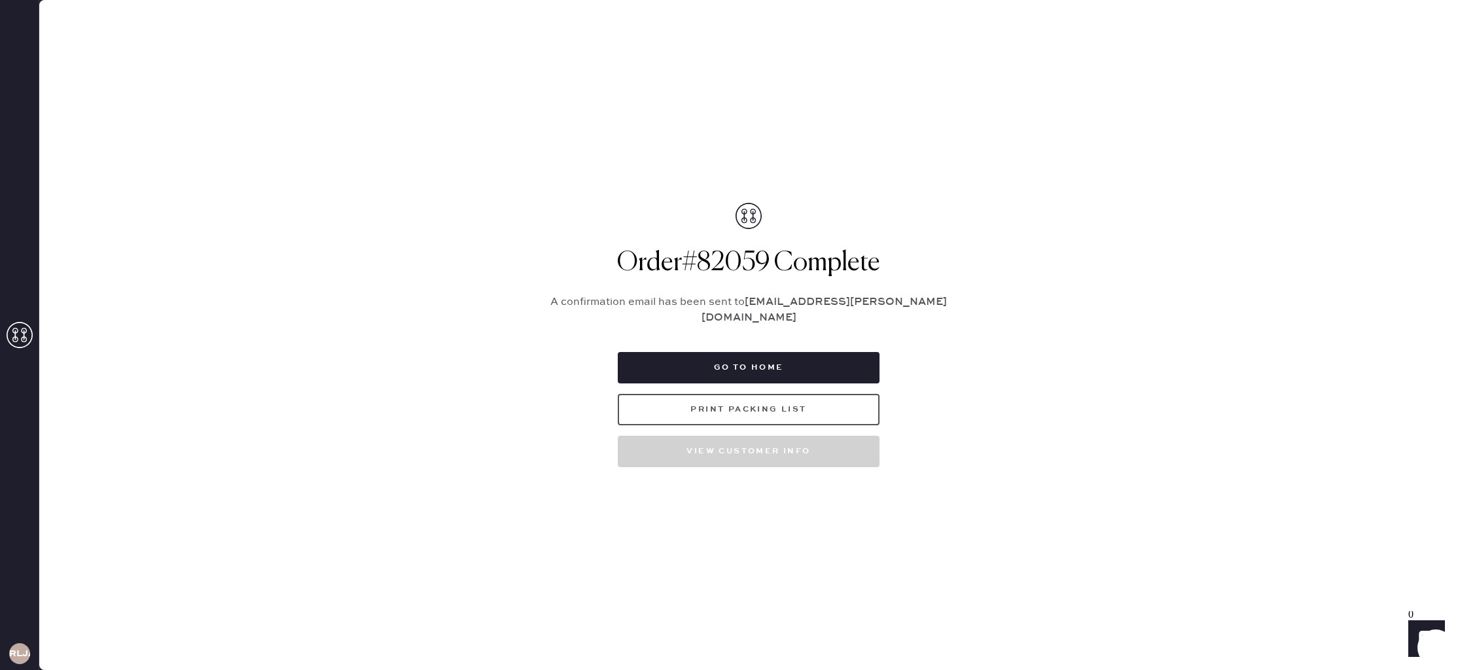
click at [821, 397] on button "Print Packing List" at bounding box center [749, 409] width 262 height 31
click at [27, 331] on icon at bounding box center [20, 335] width 26 height 26
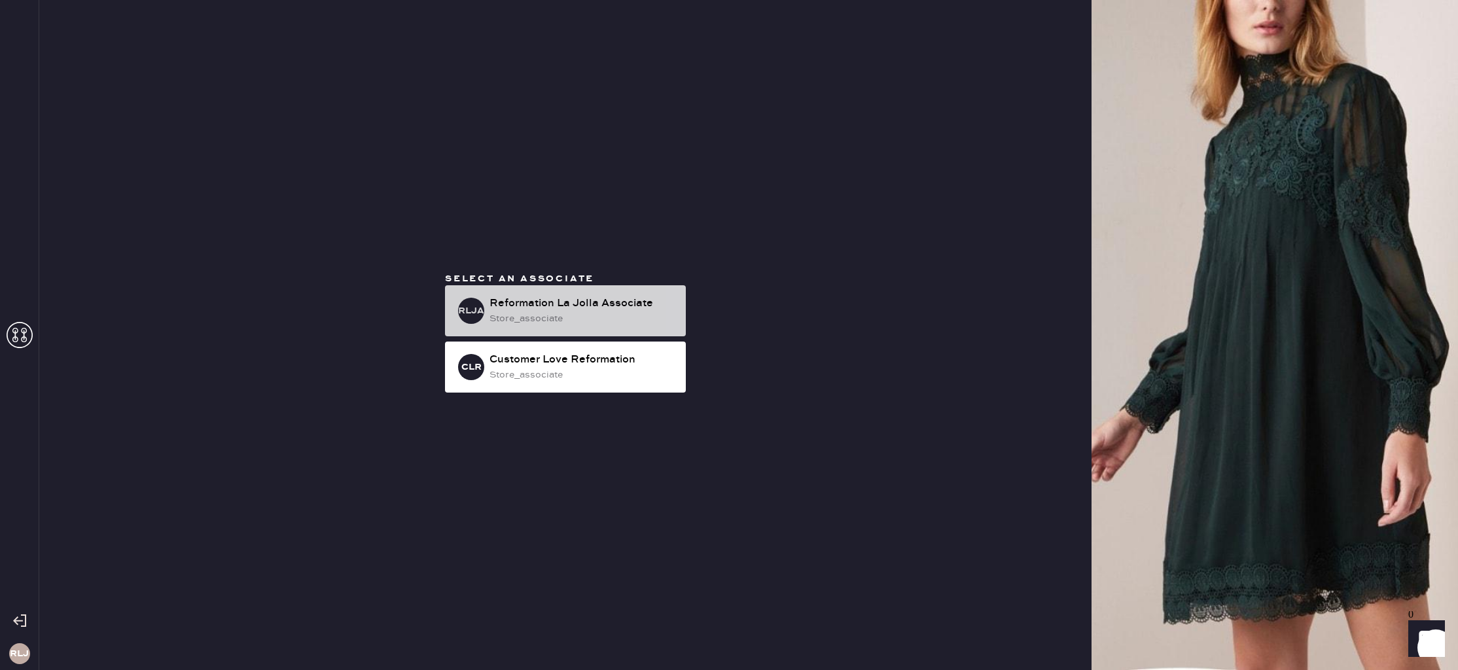
click at [560, 297] on div "Reformation La Jolla Associate" at bounding box center [583, 304] width 186 height 16
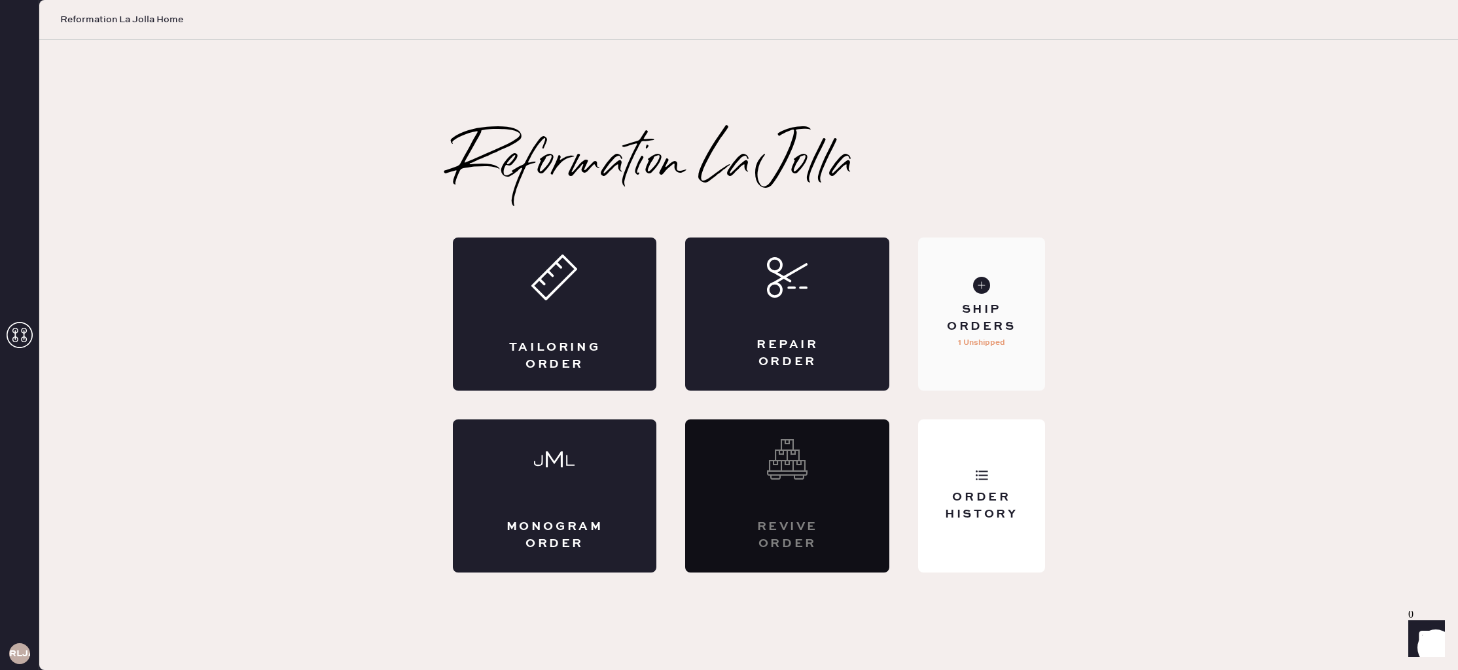
click at [984, 355] on div "Ship Orders 1 Unshipped" at bounding box center [981, 314] width 126 height 153
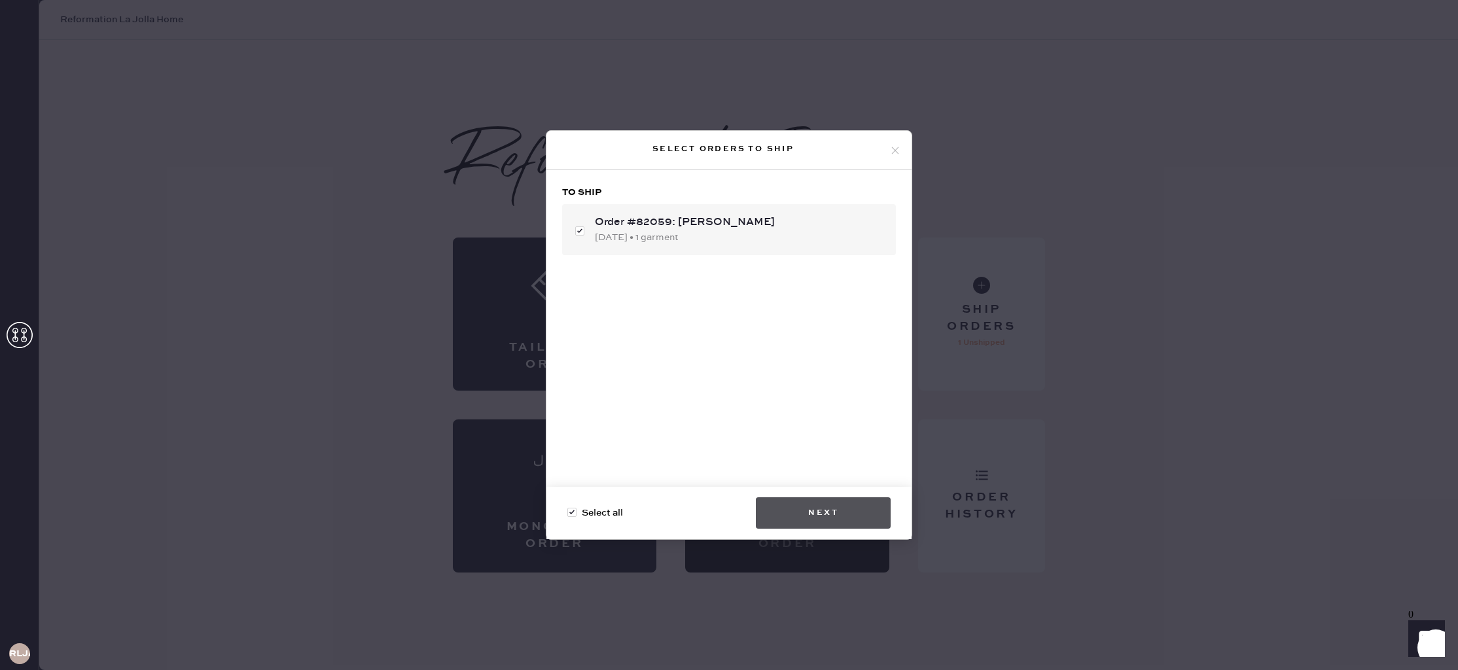
click at [814, 505] on button "Next" at bounding box center [823, 512] width 135 height 31
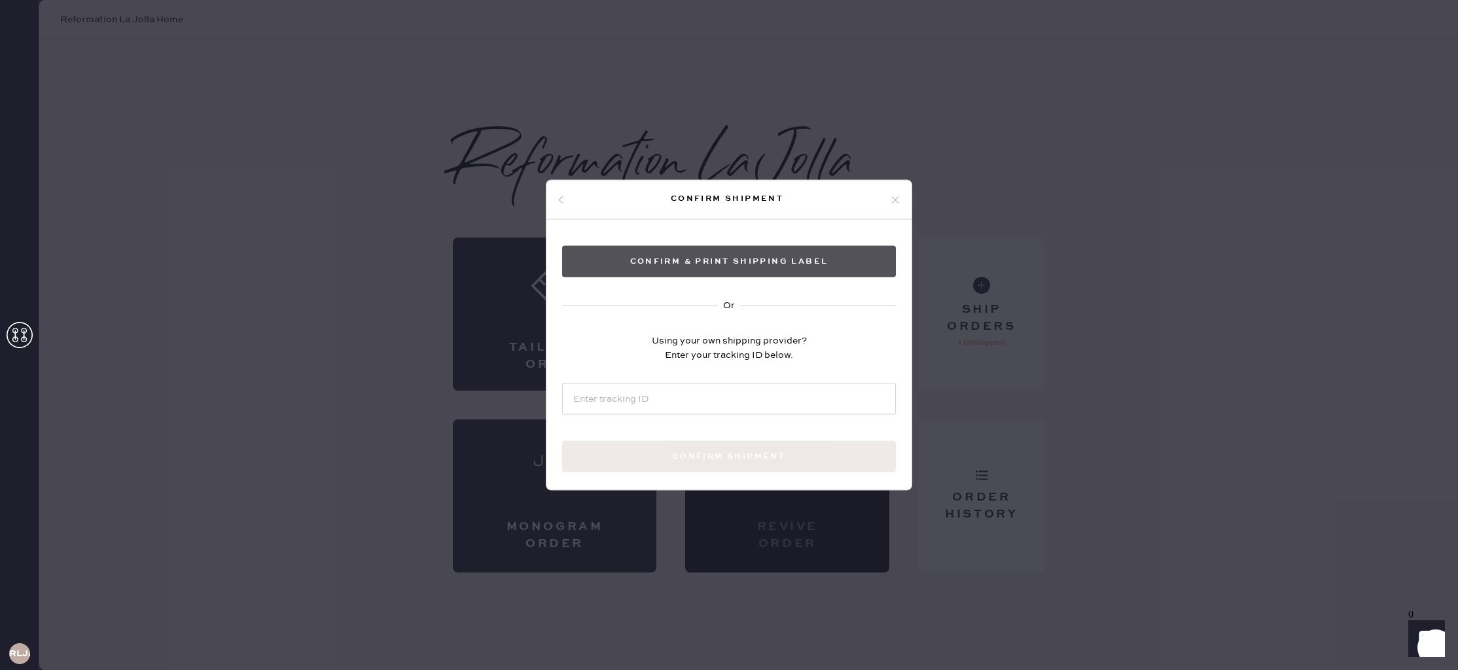
click at [774, 266] on button "Confirm & Print shipping label" at bounding box center [729, 261] width 334 height 31
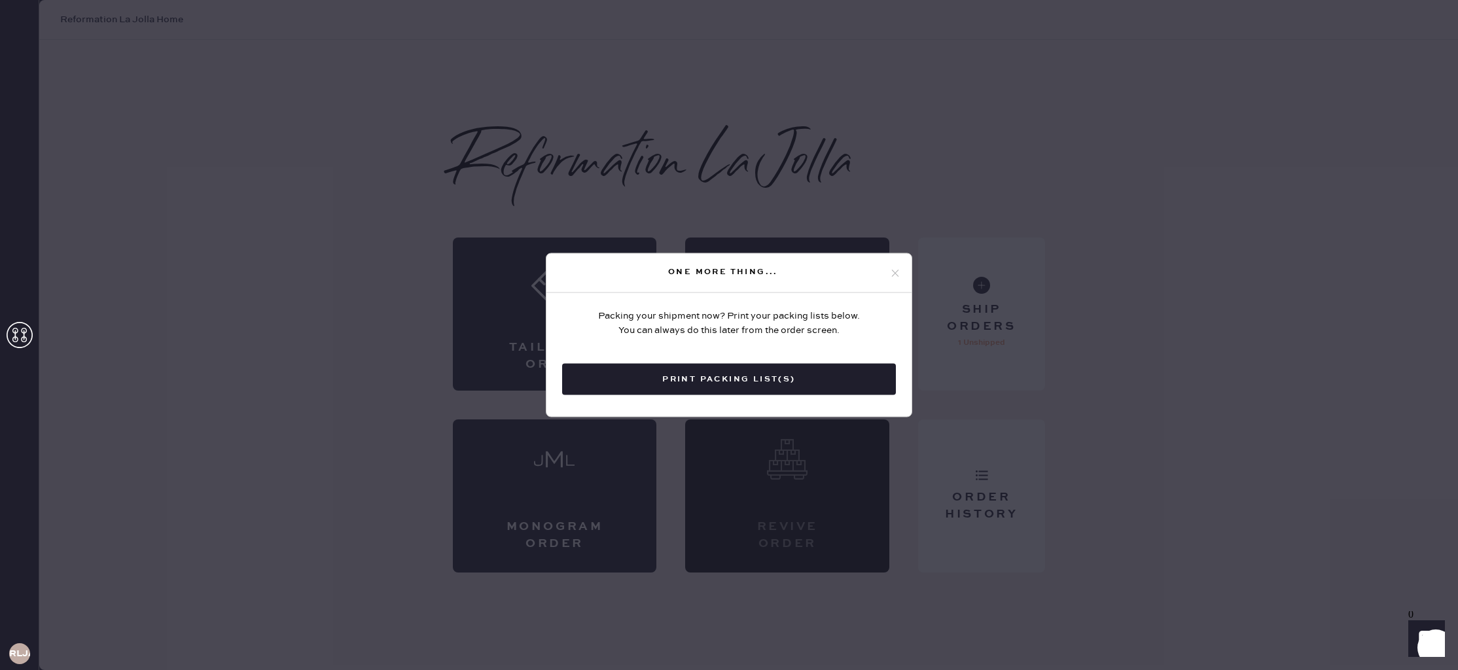
click at [744, 374] on button "Print Packing List(s)" at bounding box center [729, 379] width 334 height 31
